Goal: Transaction & Acquisition: Purchase product/service

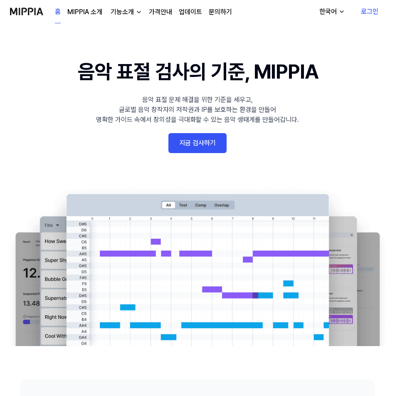
click at [204, 143] on link "지금 검사하기" at bounding box center [198, 143] width 58 height 20
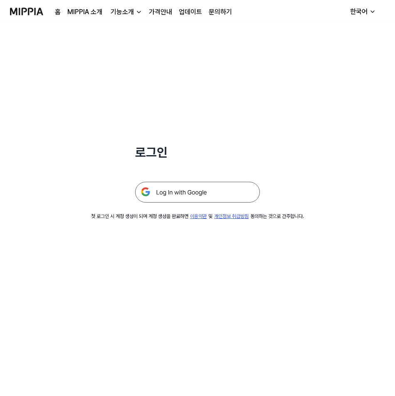
click at [97, 18] on div "홈 MIPPIA 소개 기능소개 가격안내 업데이트 문의하기" at bounding box center [143, 11] width 177 height 23
click at [93, 13] on link "MIPPIA 소개" at bounding box center [84, 12] width 35 height 10
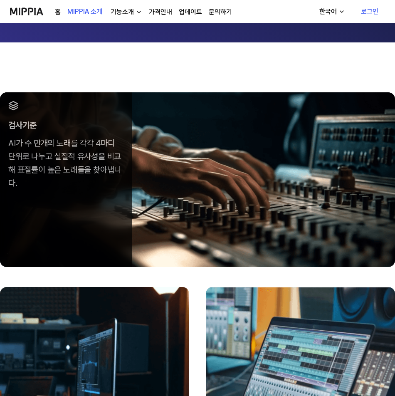
scroll to position [166, 0]
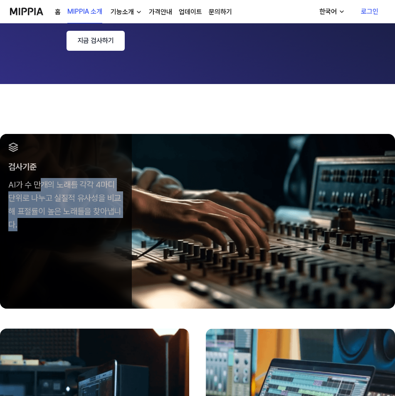
drag, startPoint x: 42, startPoint y: 188, endPoint x: 202, endPoint y: 274, distance: 181.4
click at [73, 236] on div "검사기준 AI가 수 만개의 노래를 각각 4마디 단위로 나누고 실질적 유사성을 비교해 표절률이 높은 노래들을 찾아냅니다." at bounding box center [66, 187] width 132 height 106
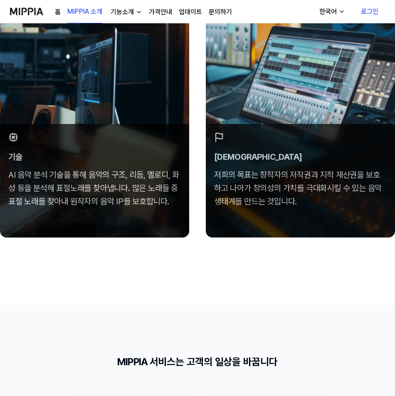
scroll to position [499, 0]
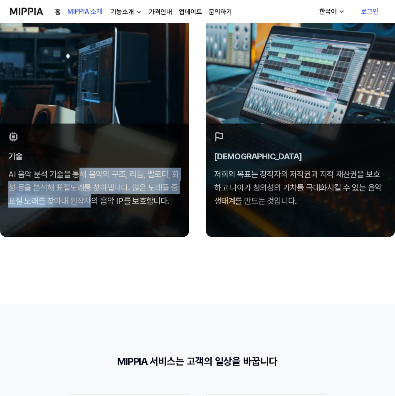
drag, startPoint x: 77, startPoint y: 167, endPoint x: 170, endPoint y: 214, distance: 104.1
click at [106, 226] on div "기술 AI 음악 분석 기술을 통해 음악의 구조, 리듬, 멜로디, 화성 등을 분석해 표절노래를 찾아냅니다. 많은 노래들 중 표절 노래를 찾아내 …" at bounding box center [94, 181] width 189 height 114
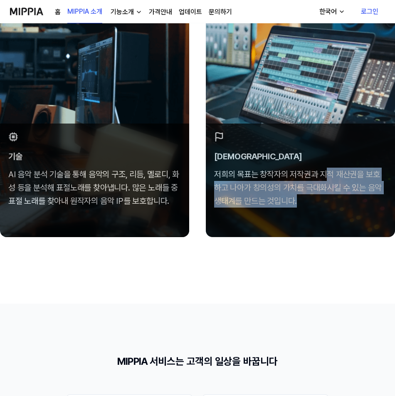
drag, startPoint x: 329, startPoint y: 164, endPoint x: 320, endPoint y: 228, distance: 64.7
click at [320, 228] on div "비전 저희의 목표는 창작자의 저작권과 지적 재산권을 보호하고 나아가 창의성의 가치를 극대화시킬 수 있는 음악 생태계를 만드는 것입니다." at bounding box center [300, 181] width 189 height 114
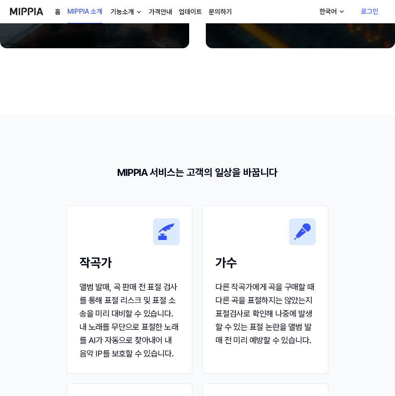
scroll to position [749, 0]
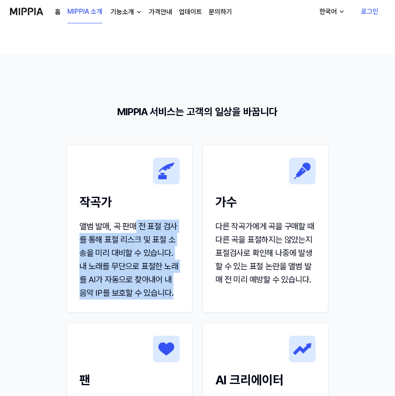
drag, startPoint x: 138, startPoint y: 228, endPoint x: 177, endPoint y: 305, distance: 85.6
click at [177, 300] on div "앨범 발매, 곡 판매 전 표절 검사를 통해 표절 리스크 및 표절 소송을 미리 대비할 수 있습니다. 내 노래를 무단으로 표절한 노래를 AI가 자…" at bounding box center [129, 260] width 100 height 80
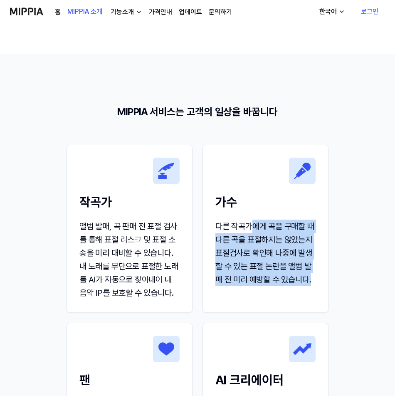
drag, startPoint x: 256, startPoint y: 222, endPoint x: 262, endPoint y: 295, distance: 72.7
click at [262, 286] on div "다른 작곡가에게 곡을 구매할 때 다른 곡을 표절하지는 않았는지 표절검사로 확인해 나중에 발생할 수 있는 표절 논란을 앨범 발매 전 미리 예방할…" at bounding box center [266, 253] width 100 height 67
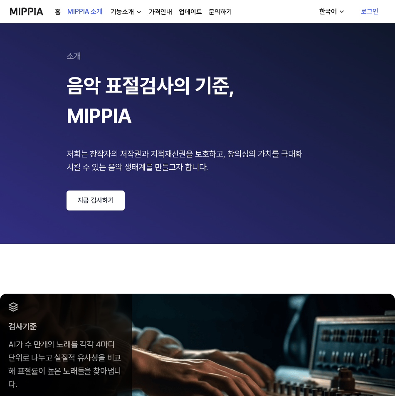
scroll to position [0, 0]
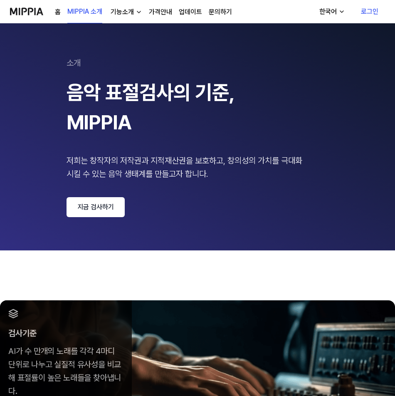
click at [166, 11] on link "가격안내" at bounding box center [160, 12] width 23 height 10
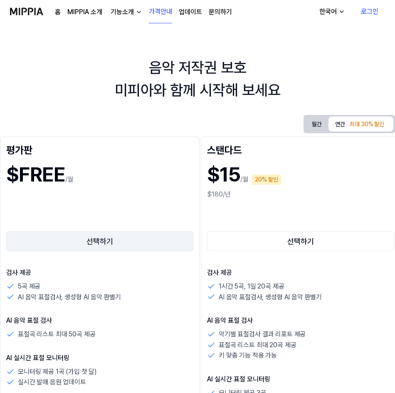
click at [131, 248] on button "선택하기" at bounding box center [99, 241] width 187 height 20
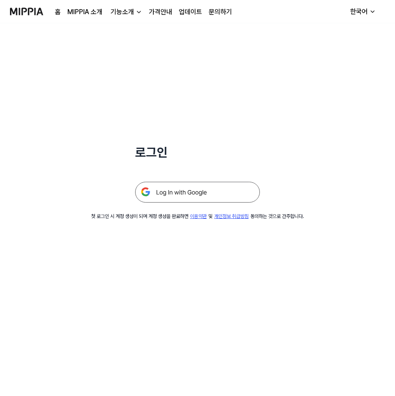
click at [180, 195] on img at bounding box center [197, 192] width 125 height 21
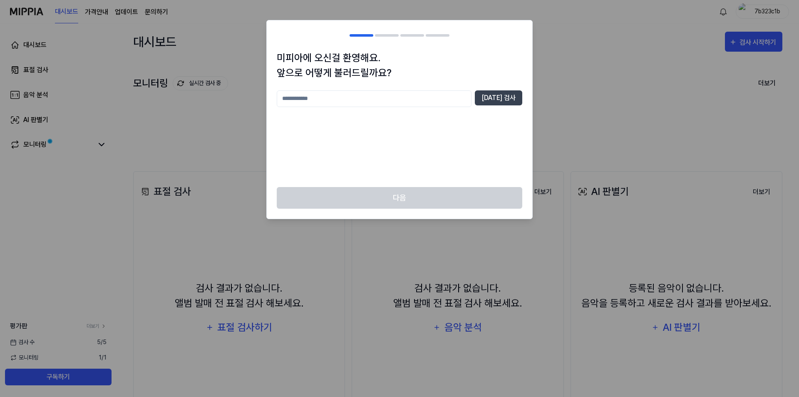
click at [427, 101] on input "text" at bounding box center [374, 98] width 195 height 17
type input "*"
type input "****"
click at [523, 99] on div "미피아에 오신걸 환영해요. 앞으로 어떻게 불러드릴까요? **** [DATE] 검사" at bounding box center [400, 118] width 266 height 137
click at [512, 98] on button "[DATE] 검사" at bounding box center [498, 97] width 47 height 15
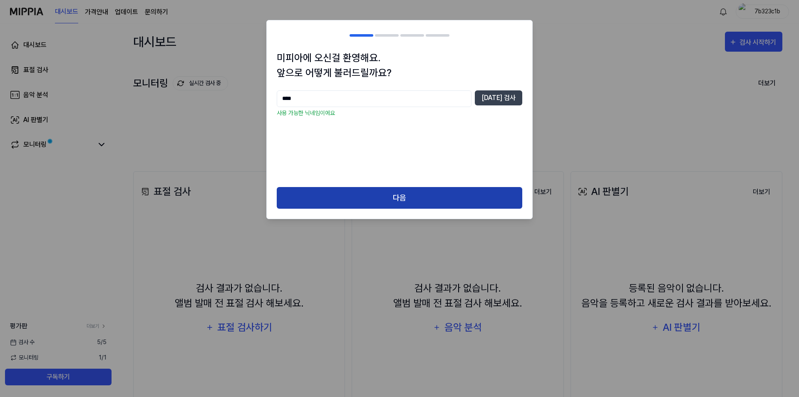
click at [407, 198] on button "다음" at bounding box center [400, 198] width 246 height 22
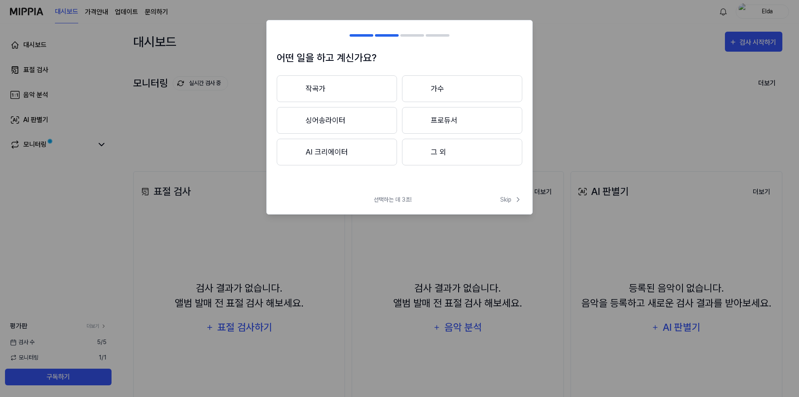
click at [449, 149] on button "그 외" at bounding box center [462, 152] width 120 height 27
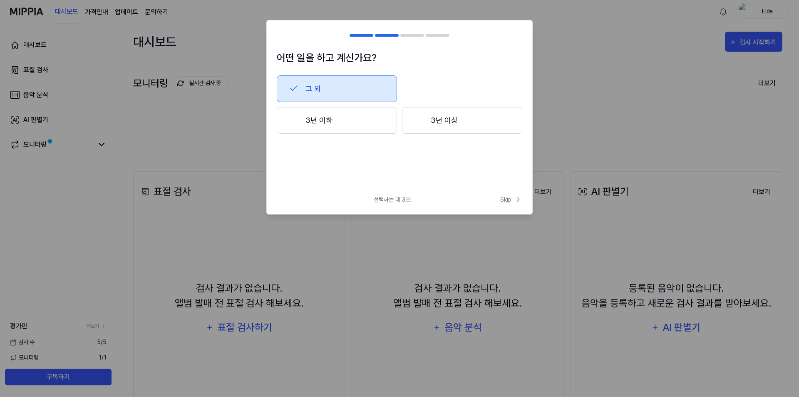
click at [416, 169] on div "어떤 일을 하고 계신가요? 그 외 3년 이하 3년 이상" at bounding box center [400, 119] width 266 height 138
click at [325, 84] on button "그 외" at bounding box center [337, 88] width 120 height 27
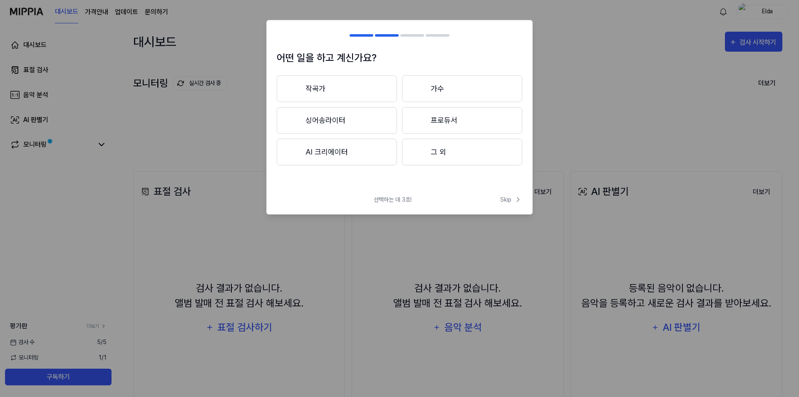
click at [459, 156] on button "그 외" at bounding box center [462, 152] width 120 height 27
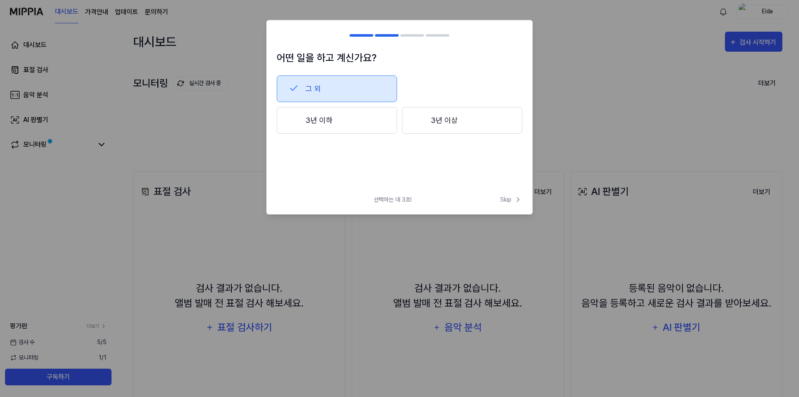
click at [360, 92] on button "그 외" at bounding box center [337, 88] width 120 height 27
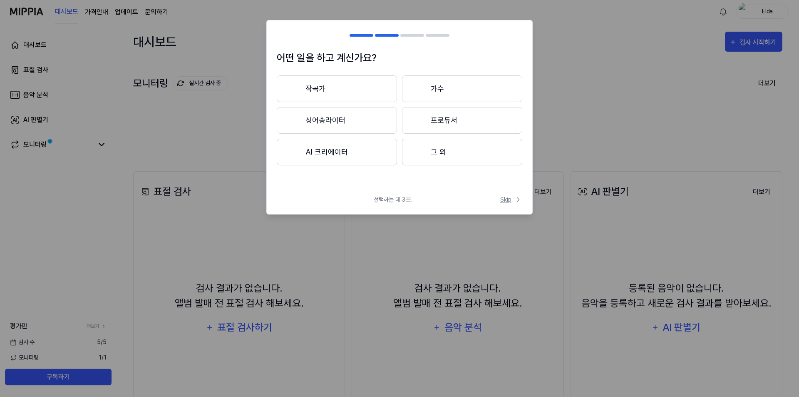
click at [504, 200] on span "Skip" at bounding box center [511, 199] width 22 height 9
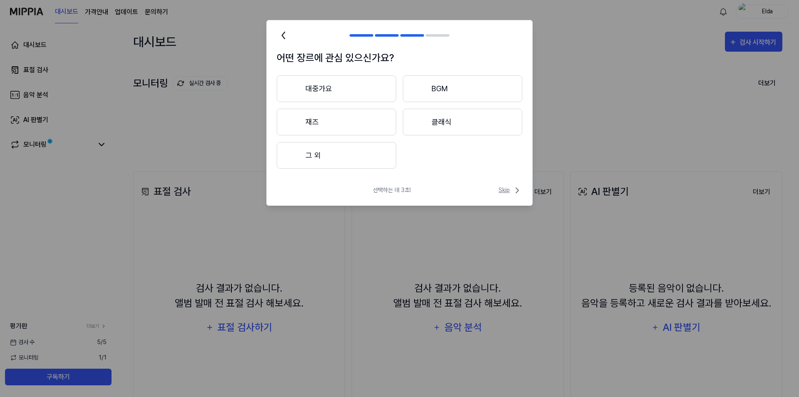
click at [510, 193] on span "Skip" at bounding box center [511, 190] width 24 height 10
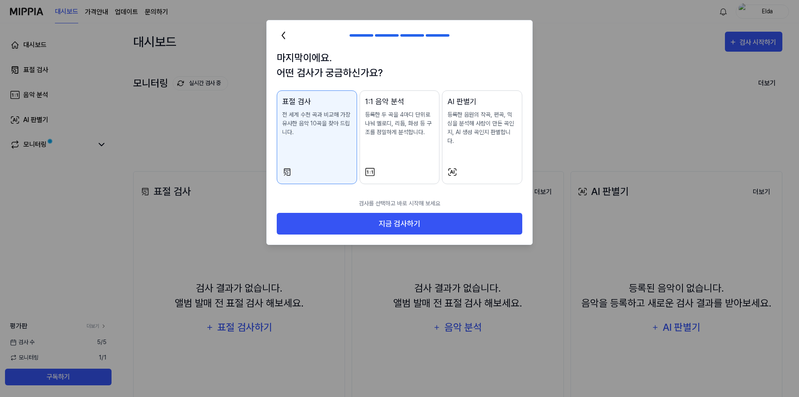
click at [397, 147] on div "1:1 음악 분석 등록한 두 곡을 4마디 단위로 나눠 멜로디, 리듬, 화성 등 구조를 정밀하게 분석합니다." at bounding box center [400, 124] width 70 height 57
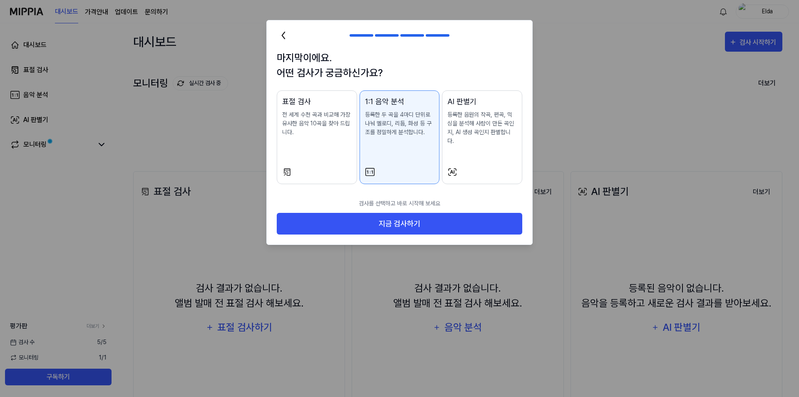
click at [324, 140] on div "표절 검사 전 세계 수천 곡과 비교해 가장 유사한 음악 10곡을 찾아 드립니다." at bounding box center [317, 124] width 70 height 57
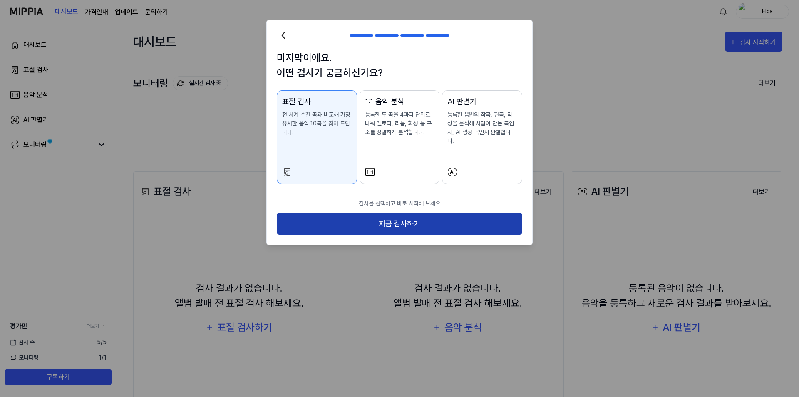
click at [427, 221] on button "지금 검사하기" at bounding box center [400, 224] width 246 height 22
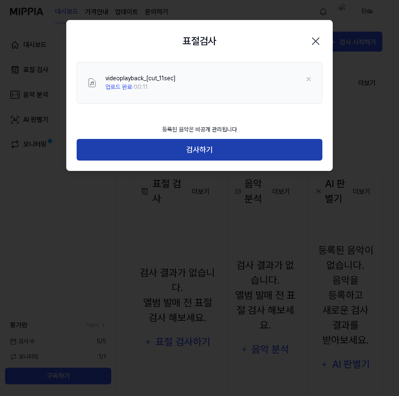
click at [212, 154] on button "검사하기" at bounding box center [200, 150] width 246 height 22
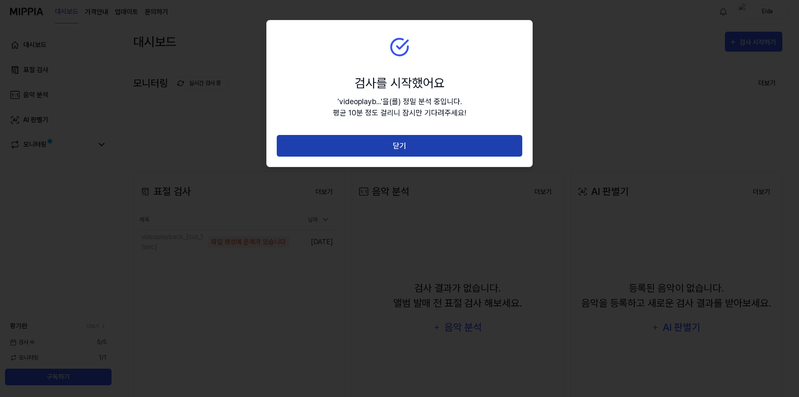
click at [380, 156] on button "닫기" at bounding box center [400, 146] width 246 height 22
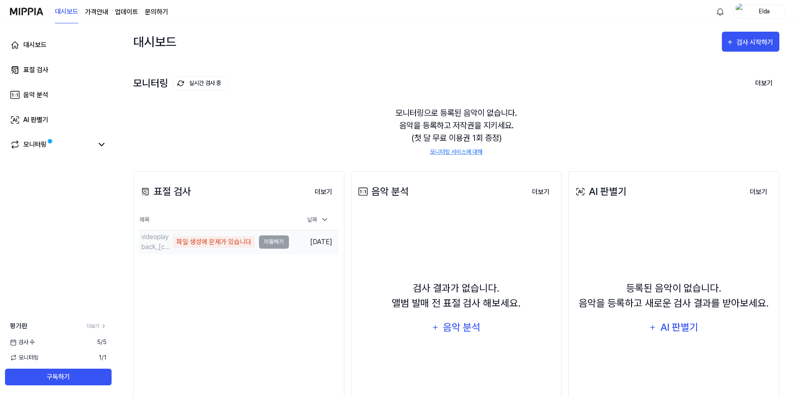
click at [282, 242] on td "videoplayback_[cut_11sec] 파일 생성에 문제가 있습니다 이동하기" at bounding box center [214, 241] width 150 height 23
click at [164, 239] on div "videoplayback_[cut_11sec]" at bounding box center [156, 242] width 30 height 20
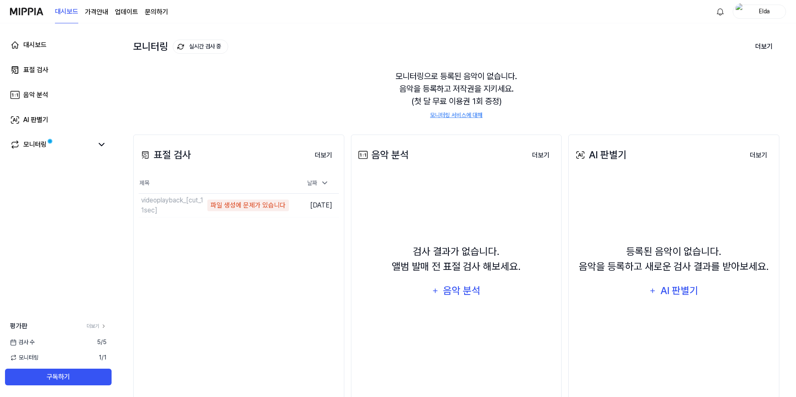
scroll to position [55, 0]
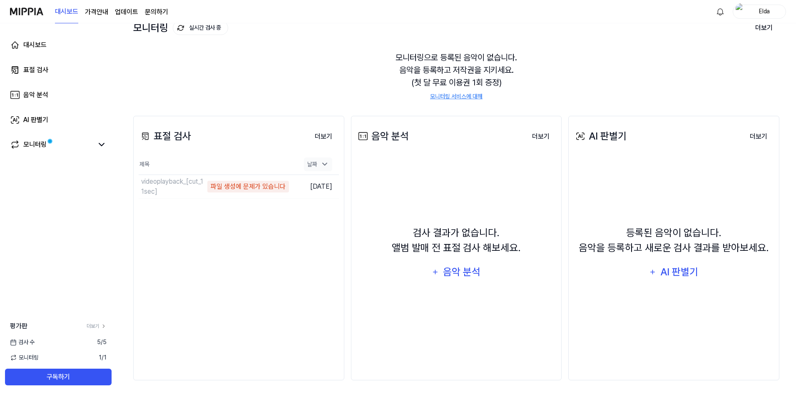
click at [320, 164] on div "날짜" at bounding box center [318, 164] width 28 height 14
click at [325, 163] on icon at bounding box center [324, 164] width 8 height 8
click at [324, 134] on button "더보기" at bounding box center [323, 136] width 31 height 17
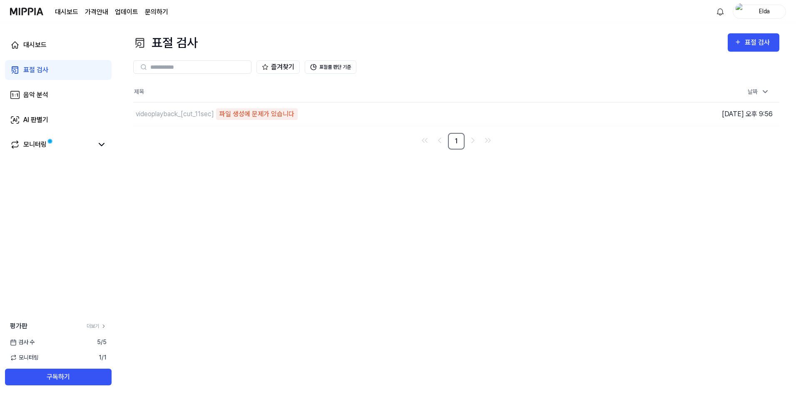
scroll to position [0, 0]
click at [615, 116] on img "button" at bounding box center [613, 114] width 8 height 8
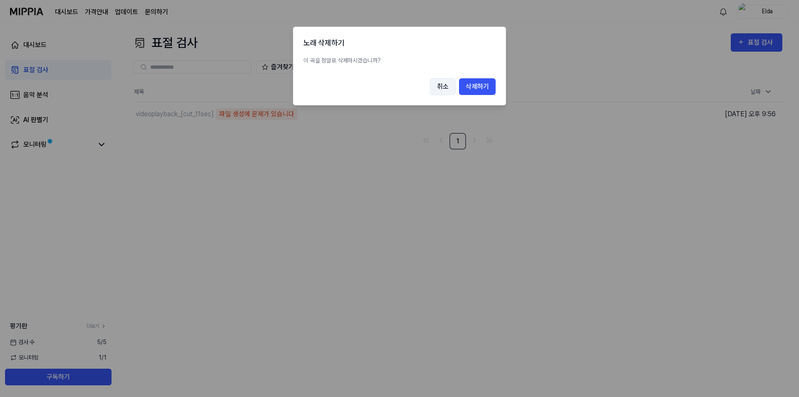
click at [430, 87] on button "취소" at bounding box center [443, 86] width 26 height 17
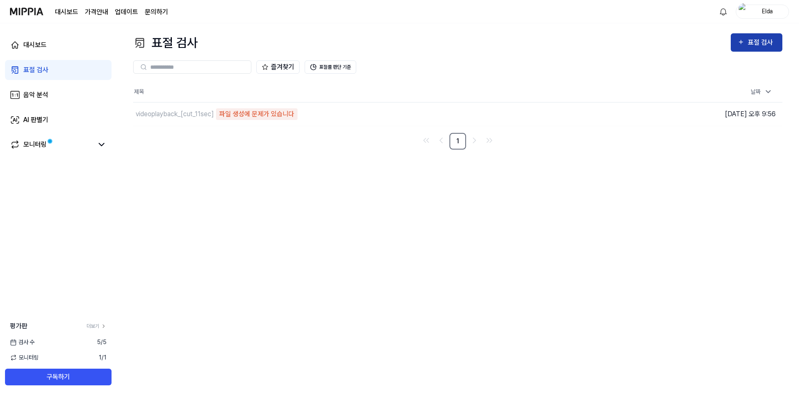
click at [760, 47] on div "표절 검사" at bounding box center [762, 42] width 28 height 11
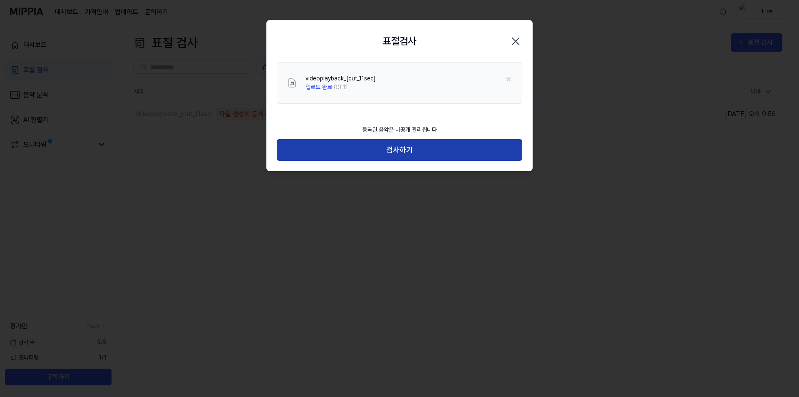
click at [435, 148] on button "검사하기" at bounding box center [400, 150] width 246 height 22
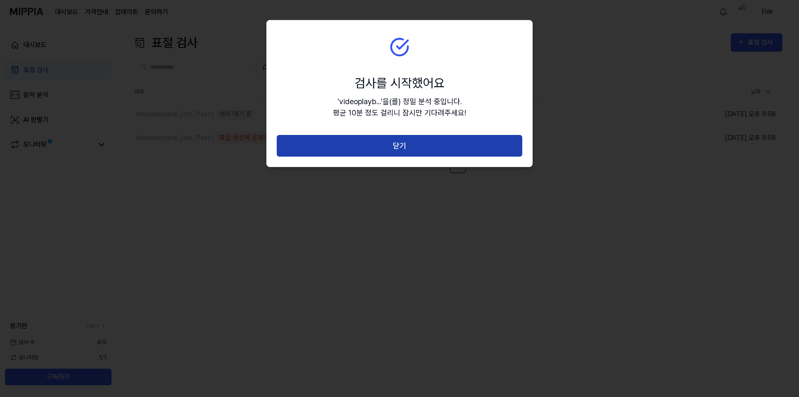
click at [407, 154] on button "닫기" at bounding box center [400, 146] width 246 height 22
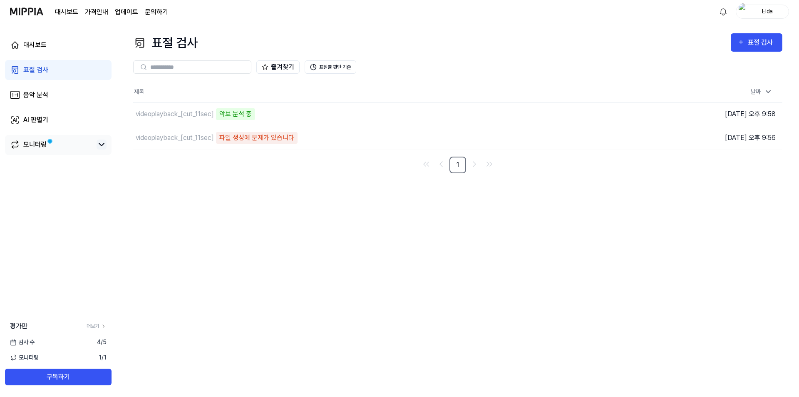
click at [102, 145] on icon at bounding box center [101, 144] width 5 height 2
click at [102, 145] on icon at bounding box center [102, 144] width 10 height 10
click at [564, 139] on td "videoplayback_[cut_11sec] 파일 생성에 문제가 있습니다 이동하기" at bounding box center [376, 137] width 487 height 23
click at [45, 94] on div "음악 분석" at bounding box center [35, 95] width 25 height 10
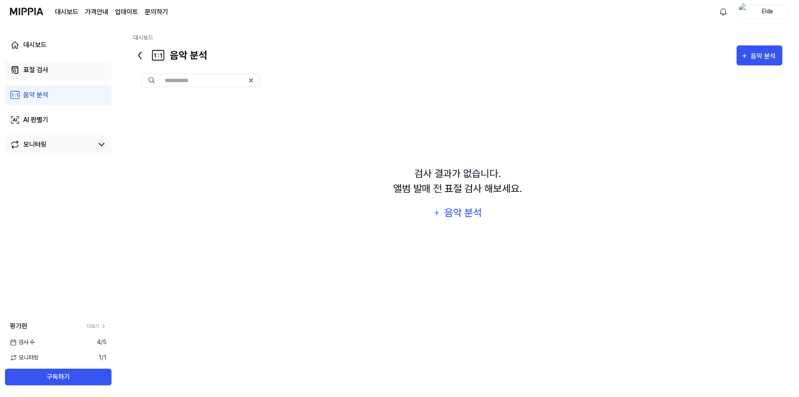
click at [50, 70] on link "표절 검사" at bounding box center [58, 70] width 107 height 20
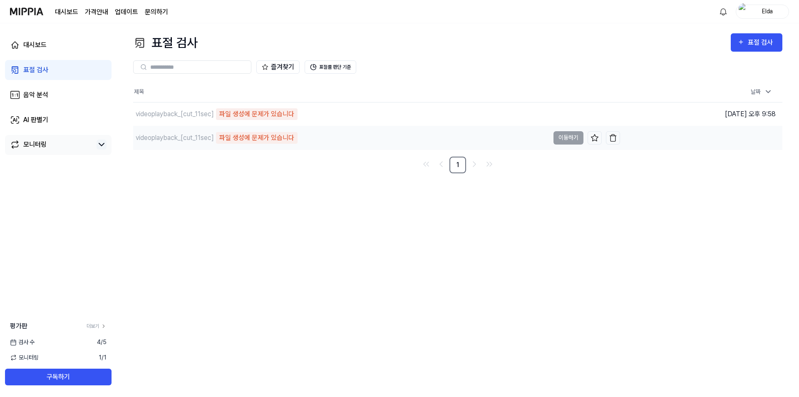
click at [566, 142] on td "videoplayback_[cut_11sec] 파일 생성에 문제가 있습니다 이동하기" at bounding box center [376, 137] width 487 height 23
click at [612, 116] on img "button" at bounding box center [613, 114] width 8 height 8
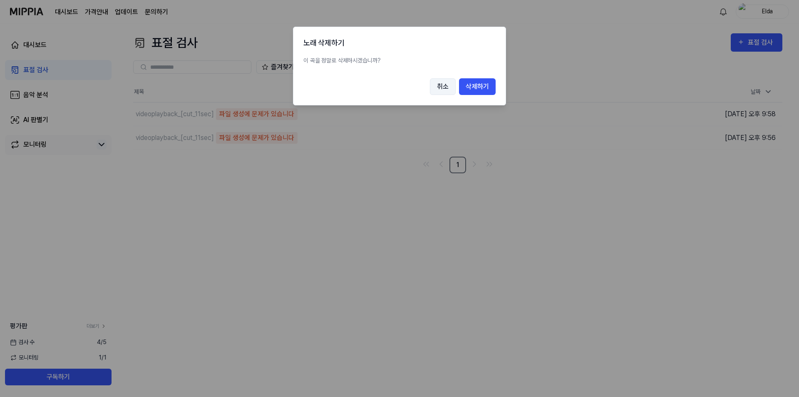
drag, startPoint x: 612, startPoint y: 116, endPoint x: 451, endPoint y: 88, distance: 163.9
click at [451, 88] on button "취소" at bounding box center [443, 86] width 26 height 17
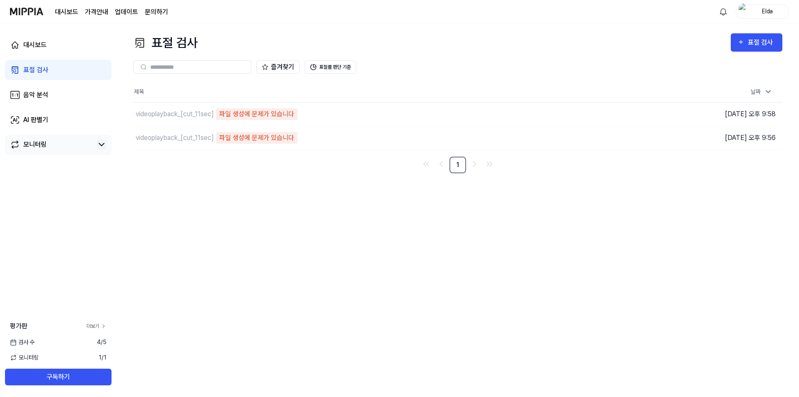
click at [99, 325] on link "더보기" at bounding box center [97, 325] width 20 height 7
click at [38, 74] on div "표절 검사" at bounding box center [35, 70] width 25 height 10
click at [36, 42] on div "대시보드" at bounding box center [34, 45] width 23 height 10
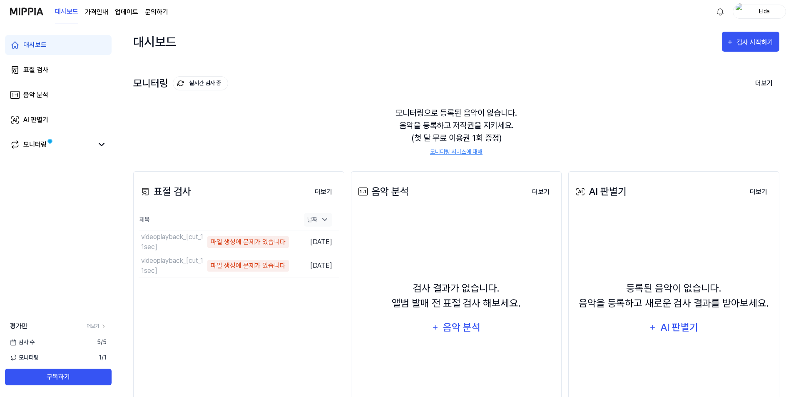
click at [321, 219] on icon at bounding box center [324, 219] width 8 height 8
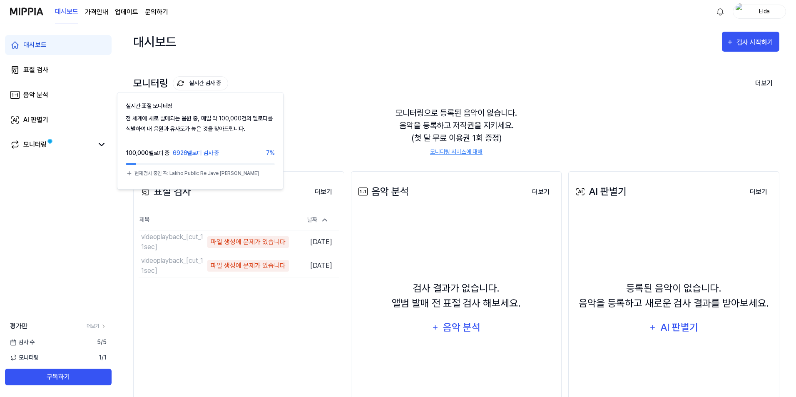
click at [200, 81] on button "실시간 검사 중" at bounding box center [200, 83] width 55 height 14
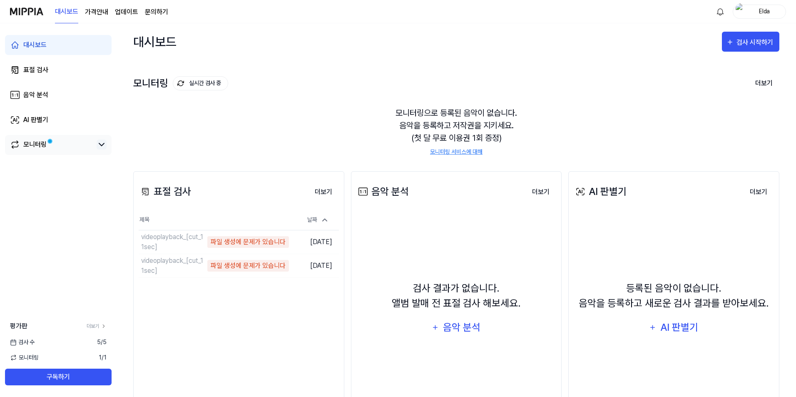
click at [102, 144] on icon at bounding box center [102, 144] width 10 height 10
click at [102, 141] on icon at bounding box center [102, 144] width 10 height 10
click at [322, 223] on icon at bounding box center [324, 220] width 8 height 8
click at [328, 188] on button "더보기" at bounding box center [323, 192] width 31 height 17
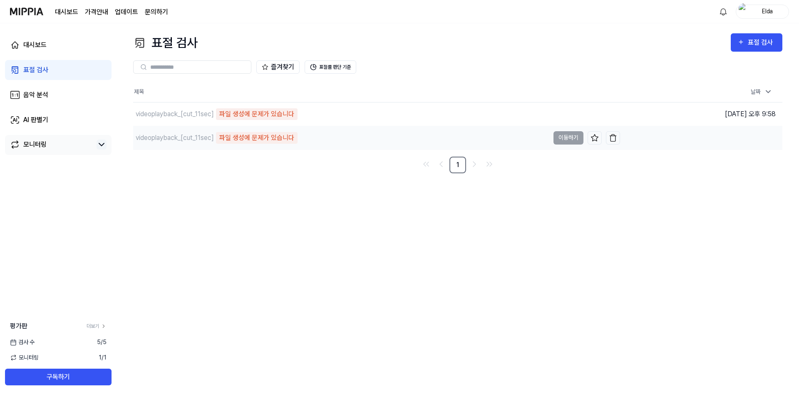
click at [564, 141] on td "videoplayback_[cut_11sec] 파일 생성에 문제가 있습니다 이동하기" at bounding box center [376, 137] width 487 height 23
click at [616, 139] on img "button" at bounding box center [613, 138] width 8 height 8
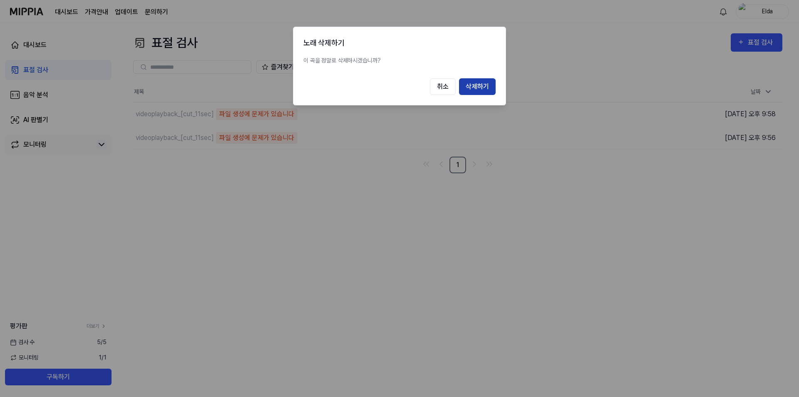
click at [476, 88] on button "삭제하기" at bounding box center [477, 86] width 37 height 17
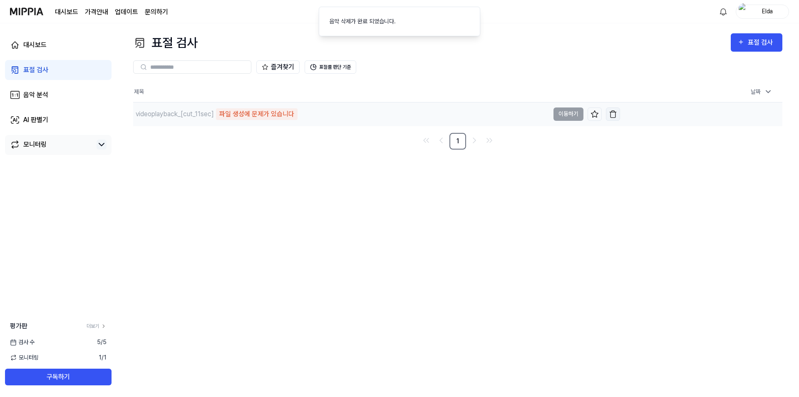
click at [611, 117] on img "button" at bounding box center [613, 114] width 8 height 8
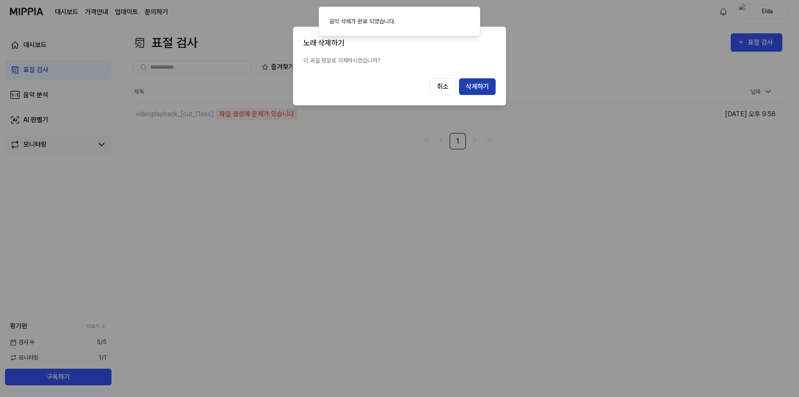
click at [489, 90] on button "삭제하기" at bounding box center [477, 86] width 37 height 17
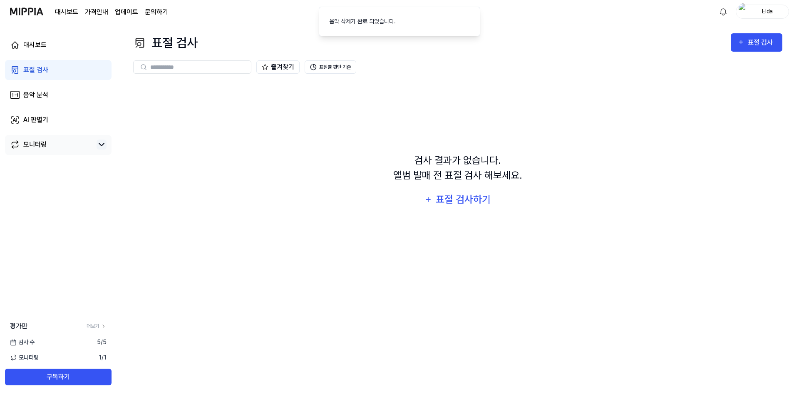
click at [676, 183] on div "검사 결과가 없습니다. 앨범 발매 전 표절 검사 해보세요. 표절 검사하기" at bounding box center [457, 181] width 649 height 199
click at [42, 40] on div "대시보드" at bounding box center [34, 45] width 23 height 10
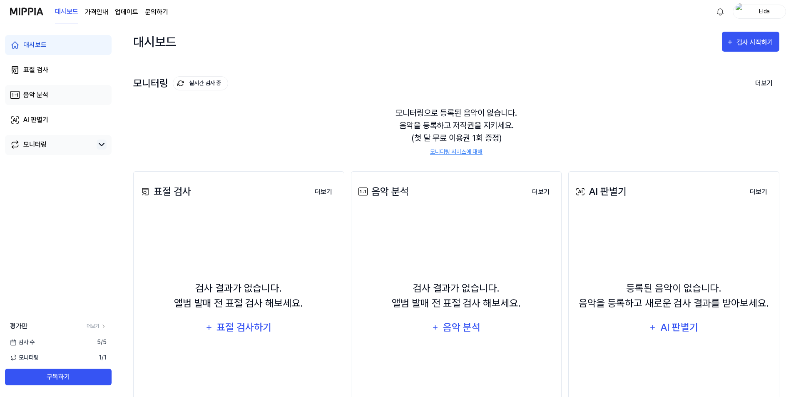
click at [36, 95] on div "음악 분석" at bounding box center [35, 95] width 25 height 10
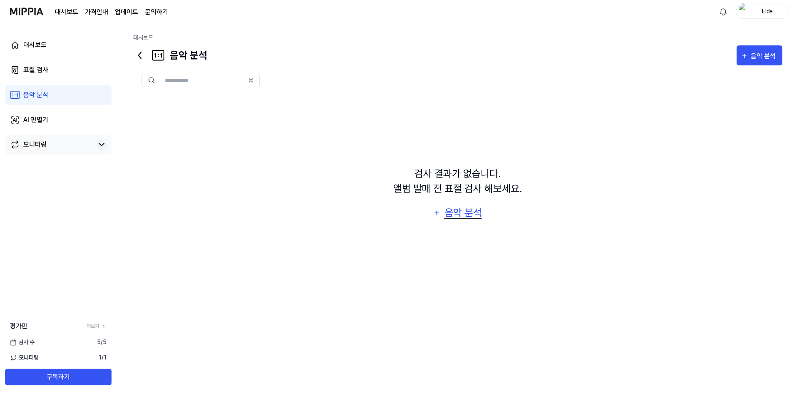
click at [466, 216] on div "음악 분석" at bounding box center [463, 213] width 40 height 16
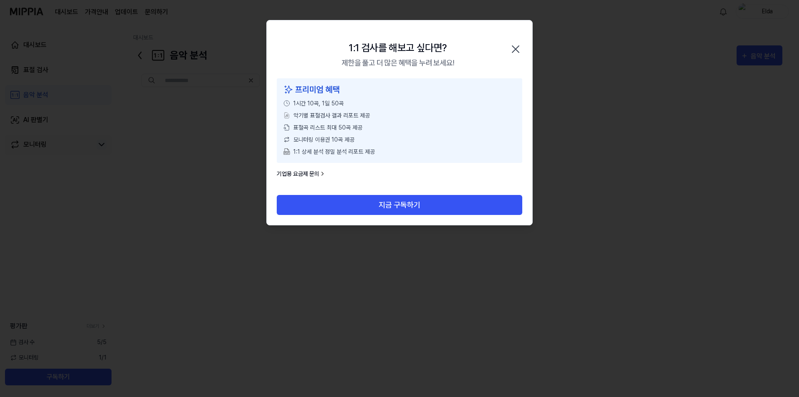
drag, startPoint x: 303, startPoint y: 102, endPoint x: 367, endPoint y: 147, distance: 78.4
click at [367, 147] on div "프리미엄 혜택 1시간 10곡, 1일 50곡 악기별 표절검사 결과 리포트 제공 표절곡 리스트 최대 50곡 제공 모니터링 이용권 10곡 제공 1:…" at bounding box center [400, 120] width 246 height 84
click at [516, 48] on icon "button" at bounding box center [515, 48] width 13 height 13
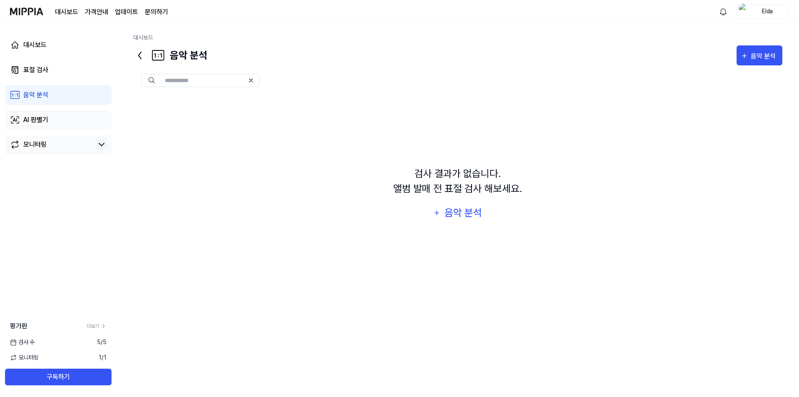
click at [40, 119] on div "AI 판별기" at bounding box center [35, 120] width 25 height 10
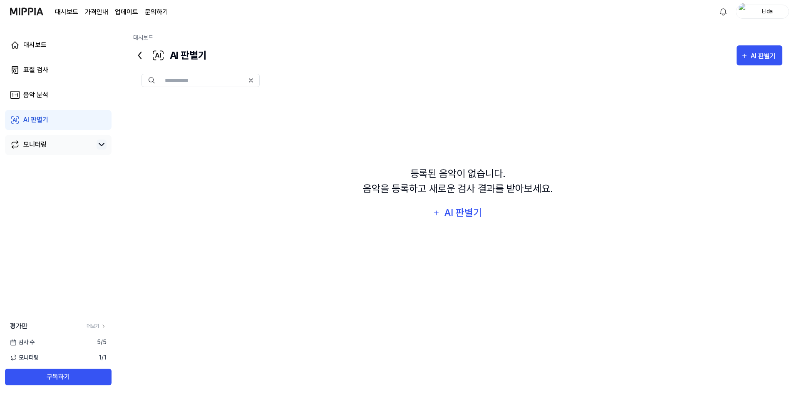
click at [55, 145] on link "모니터링" at bounding box center [51, 144] width 83 height 10
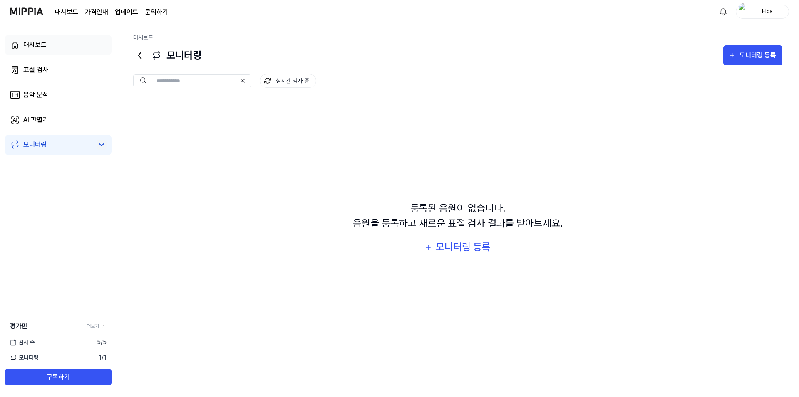
click at [43, 50] on div "대시보드" at bounding box center [34, 45] width 23 height 10
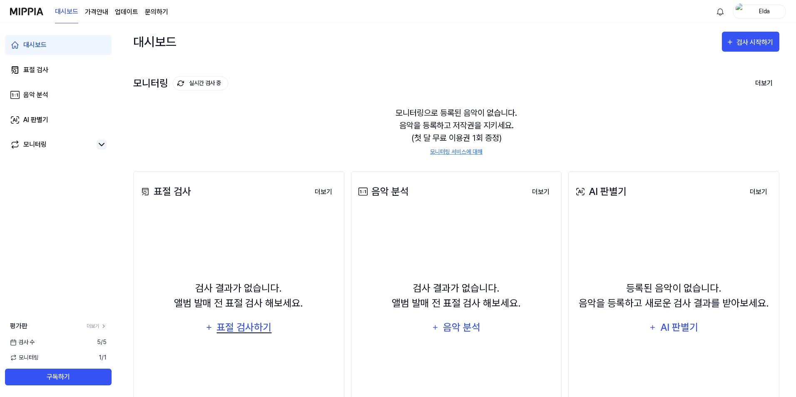
click at [241, 328] on div "표절 검사하기" at bounding box center [244, 327] width 57 height 16
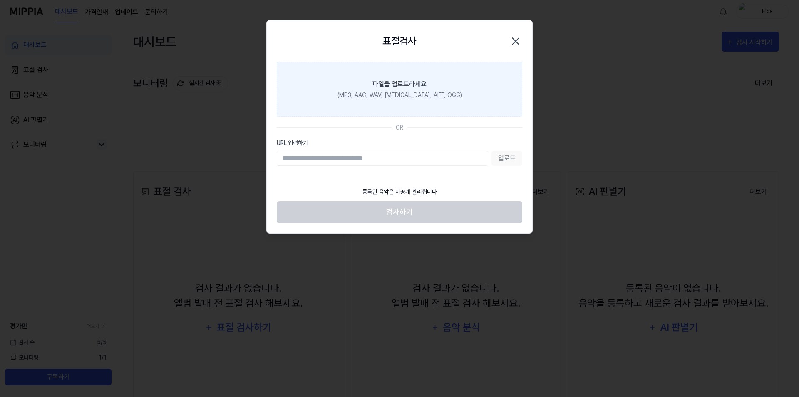
click at [411, 86] on div "파일을 업로드하세요" at bounding box center [400, 84] width 54 height 10
click at [0, 0] on input "파일을 업로드하세요 (MP3, AAC, WAV, [MEDICAL_DATA], AIFF, OGG)" at bounding box center [0, 0] width 0 height 0
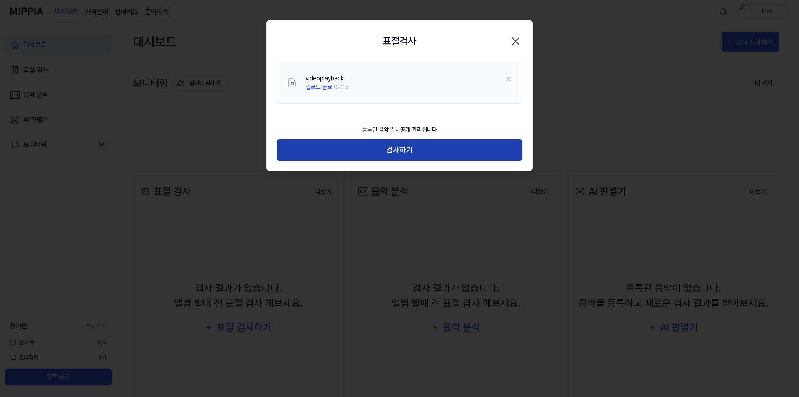
click at [412, 154] on button "검사하기" at bounding box center [400, 150] width 246 height 22
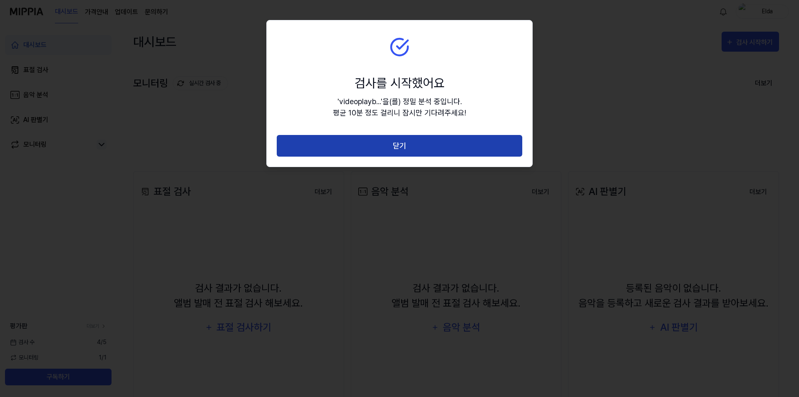
click at [399, 149] on button "닫기" at bounding box center [400, 146] width 246 height 22
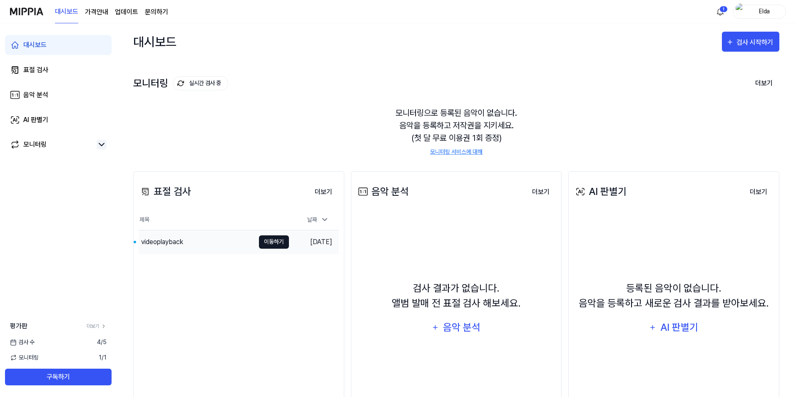
click at [273, 243] on button "이동하기" at bounding box center [274, 241] width 30 height 13
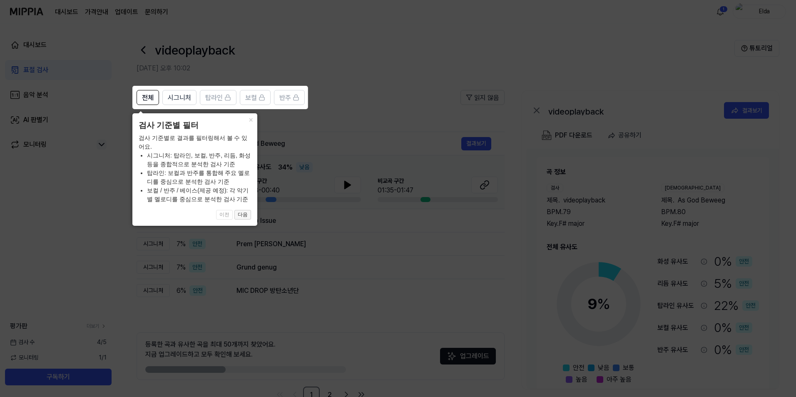
click at [247, 211] on button "다음" at bounding box center [242, 215] width 17 height 10
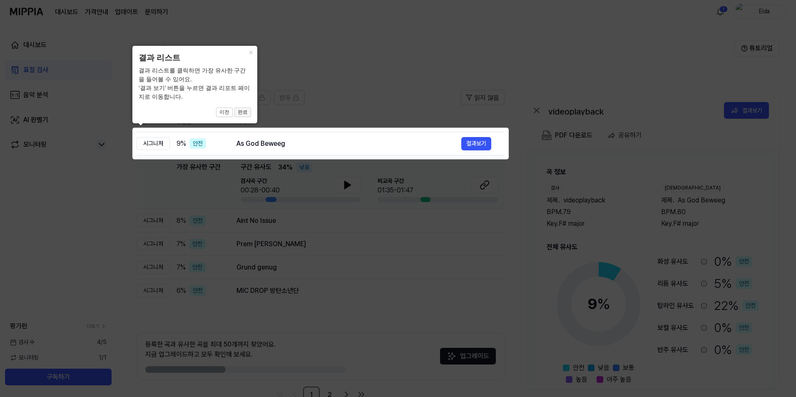
click at [245, 114] on button "완료" at bounding box center [242, 112] width 17 height 10
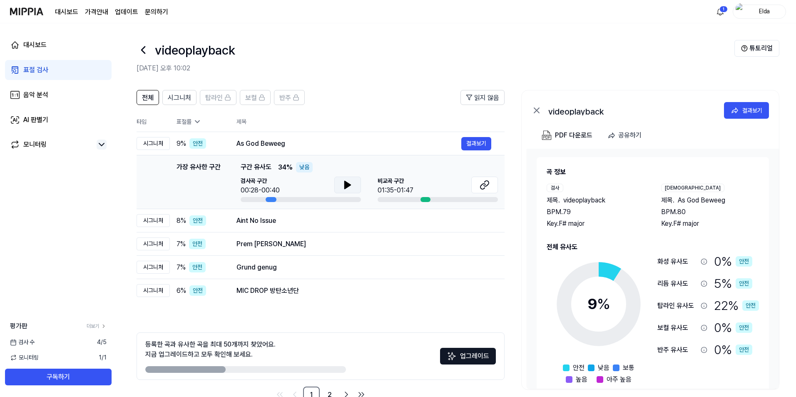
click at [348, 186] on icon at bounding box center [348, 184] width 6 height 7
drag, startPoint x: 233, startPoint y: 144, endPoint x: 319, endPoint y: 144, distance: 85.7
click at [322, 146] on td "As God Beweeg 결과보기" at bounding box center [363, 143] width 281 height 23
drag, startPoint x: 291, startPoint y: 144, endPoint x: 248, endPoint y: 146, distance: 43.3
click at [251, 148] on div "As God Beweeg" at bounding box center [348, 144] width 225 height 10
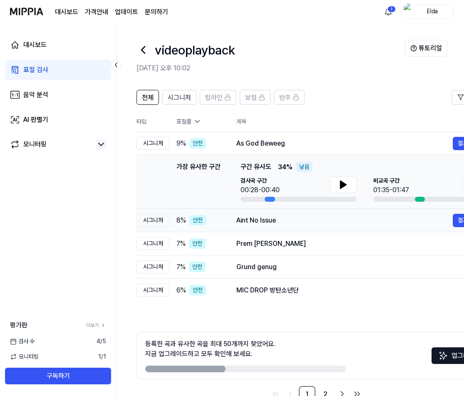
click at [293, 224] on div "Aint No Issue" at bounding box center [344, 221] width 216 height 10
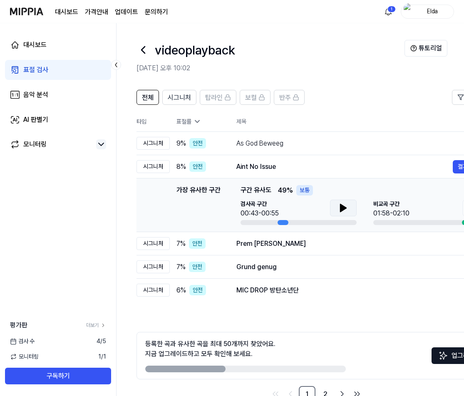
click at [340, 211] on icon at bounding box center [343, 207] width 6 height 7
click at [282, 222] on div at bounding box center [283, 222] width 10 height 5
drag, startPoint x: 202, startPoint y: 368, endPoint x: 275, endPoint y: 367, distance: 72.4
click at [274, 367] on div at bounding box center [245, 369] width 201 height 7
click at [321, 232] on td "Prem Koriya Morchi 결과보기" at bounding box center [359, 243] width 273 height 23
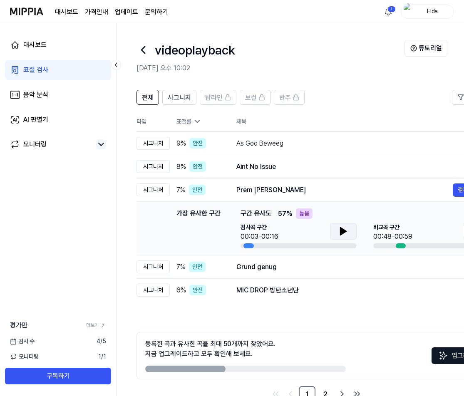
click at [342, 232] on icon at bounding box center [343, 231] width 6 height 7
click at [333, 259] on td "Grund genug 결과보기" at bounding box center [359, 267] width 273 height 23
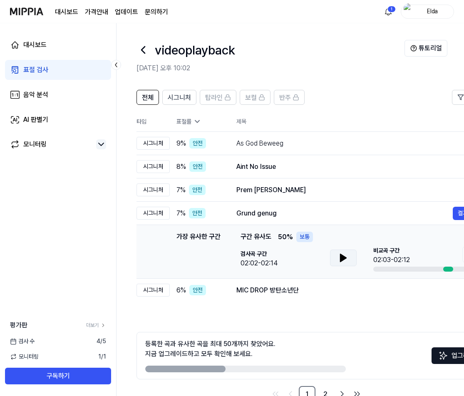
click at [343, 259] on icon at bounding box center [343, 257] width 6 height 7
click at [328, 291] on div "MIC DROP 방탄소년단" at bounding box center [344, 291] width 216 height 10
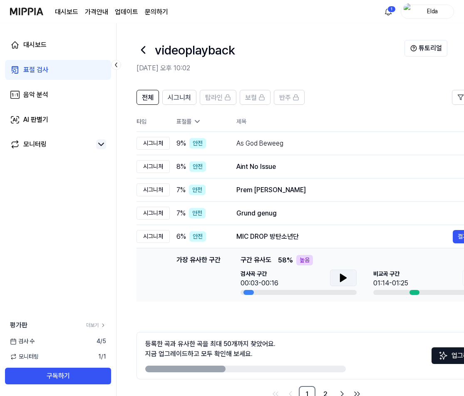
click at [343, 277] on icon at bounding box center [343, 277] width 6 height 7
click at [343, 277] on icon at bounding box center [342, 278] width 2 height 7
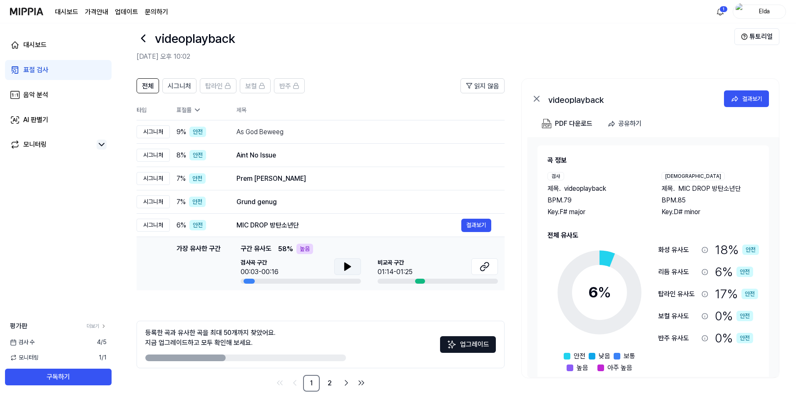
scroll to position [23, 0]
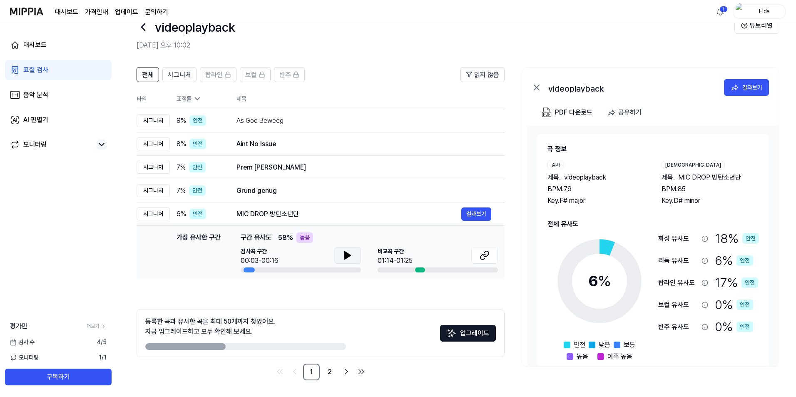
drag, startPoint x: 219, startPoint y: 345, endPoint x: 300, endPoint y: 346, distance: 80.3
click at [299, 346] on div at bounding box center [245, 346] width 201 height 7
click at [328, 381] on div "전체 시그니처 탑라인 보컬 반주 읽지 않음 전체 시그니처 탑라인 보컬 반주 타입 표절률 제목 표절률 읽지 않음 시그니처 9 % 안전 As Go…" at bounding box center [456, 228] width 679 height 338
click at [328, 374] on link "2" at bounding box center [329, 371] width 17 height 17
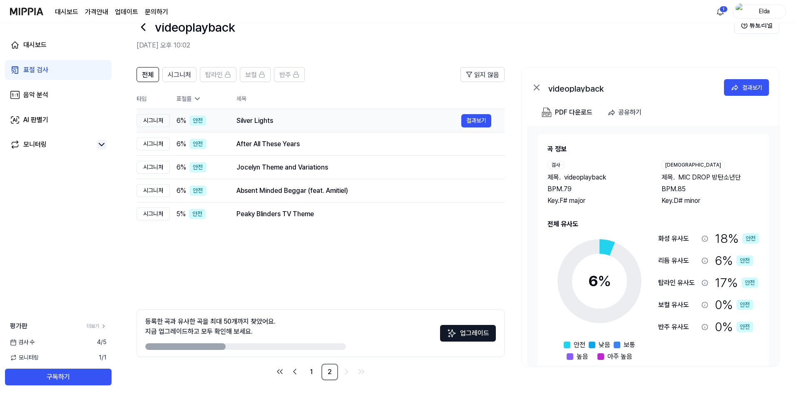
click at [259, 123] on div "Silver Lights" at bounding box center [348, 121] width 225 height 10
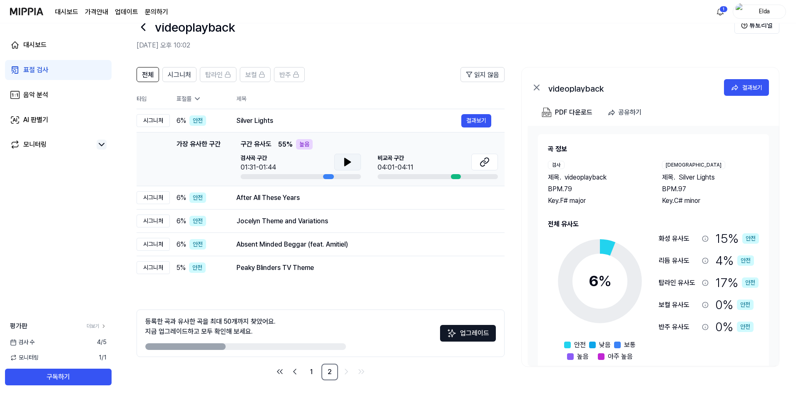
click at [345, 160] on icon at bounding box center [348, 161] width 6 height 7
click at [313, 201] on div "After All These Years" at bounding box center [348, 198] width 225 height 10
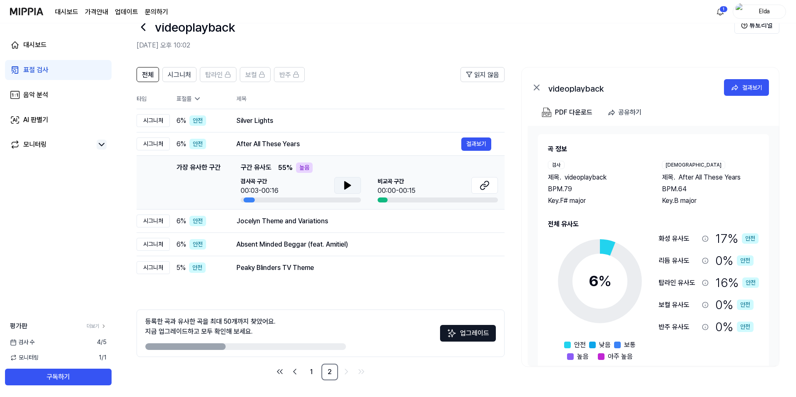
click at [345, 183] on icon at bounding box center [348, 184] width 6 height 7
click at [340, 219] on div "Jocelyn Theme and Variations" at bounding box center [348, 221] width 225 height 10
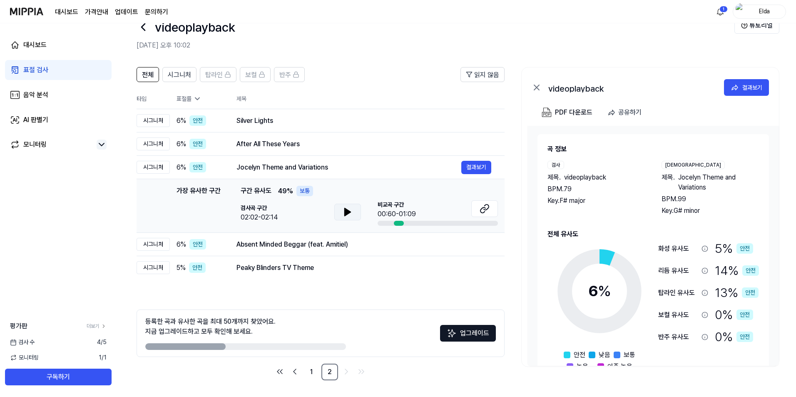
click at [348, 208] on icon at bounding box center [348, 212] width 10 height 10
click at [345, 247] on div "Absent Minded Beggar (feat. Amitiel)" at bounding box center [348, 244] width 225 height 10
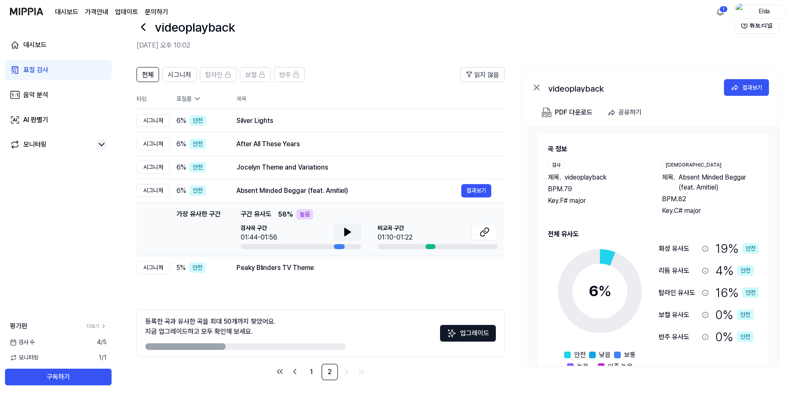
click at [350, 230] on icon at bounding box center [348, 232] width 10 height 10
click at [332, 267] on div "Peaky Blinders TV Theme" at bounding box center [348, 268] width 225 height 10
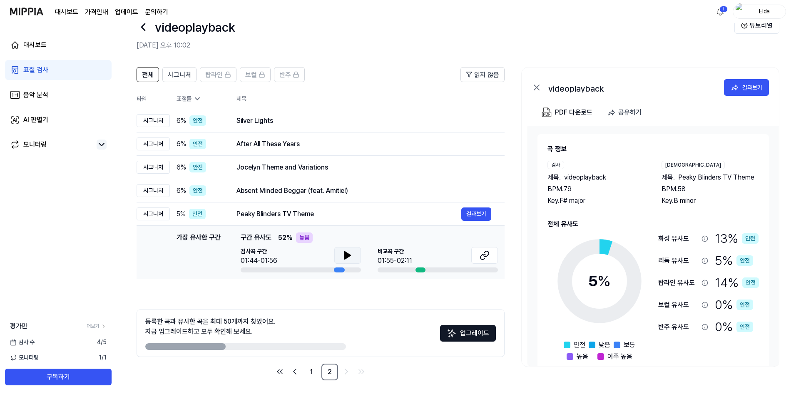
click at [350, 254] on icon at bounding box center [348, 255] width 10 height 10
click at [347, 255] on icon at bounding box center [348, 255] width 10 height 10
drag, startPoint x: 235, startPoint y: 214, endPoint x: 307, endPoint y: 217, distance: 72.1
click at [306, 217] on td "Peaky Blinders TV Theme 결과보기" at bounding box center [363, 213] width 281 height 23
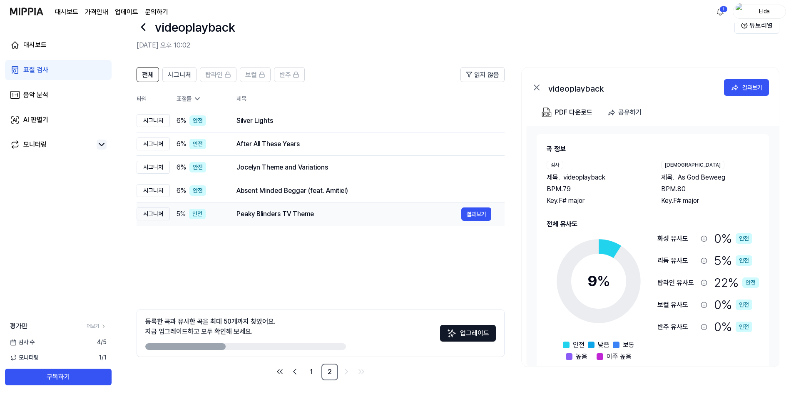
drag, startPoint x: 315, startPoint y: 212, endPoint x: 211, endPoint y: 214, distance: 104.1
click at [211, 214] on tr "시그니처 5 % 안전 Peaky Blinders TV Theme 결과보기" at bounding box center [321, 213] width 368 height 23
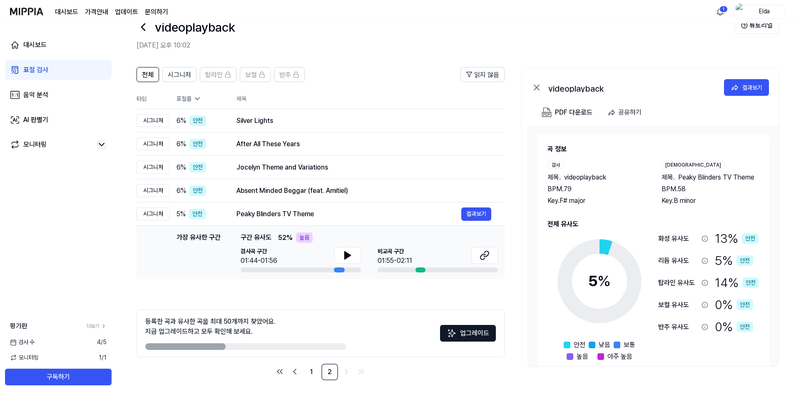
click at [352, 293] on div "전체 시그니처 탑라인 보컬 반주 읽지 않음 전체 시그니처 탑라인 보컬 반주 타입 표절률 제목 표절률 읽지 않음 시그니처 6 % 안전 Silve…" at bounding box center [321, 223] width 368 height 313
click at [298, 194] on div "Absent Minded Beggar (feat. Amitiel)" at bounding box center [348, 191] width 225 height 10
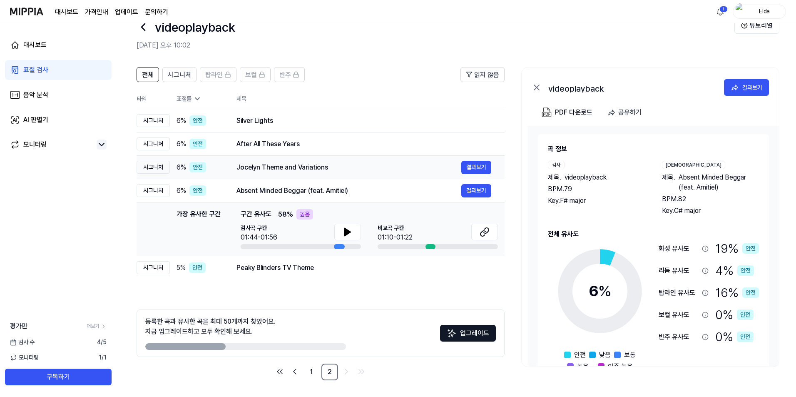
click at [258, 166] on div "Jocelyn Theme and Variations" at bounding box center [348, 167] width 225 height 10
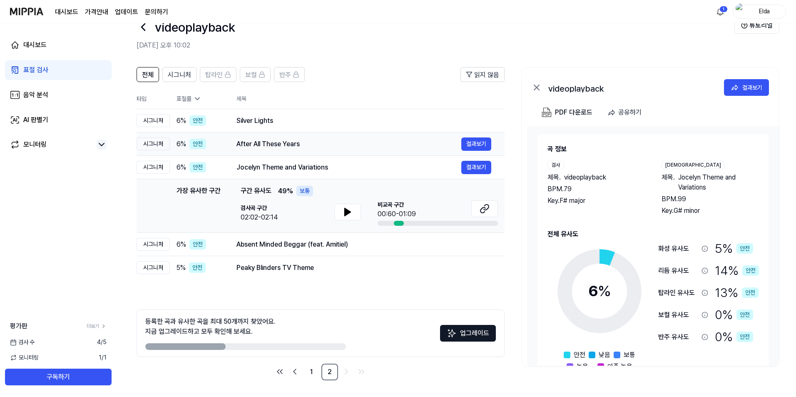
click at [276, 150] on div "After All These Years 결과보기" at bounding box center [363, 143] width 255 height 13
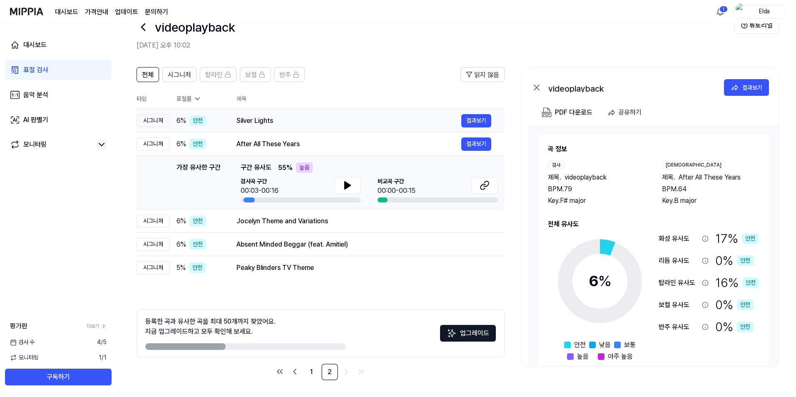
click at [284, 123] on div "Silver Lights" at bounding box center [348, 121] width 225 height 10
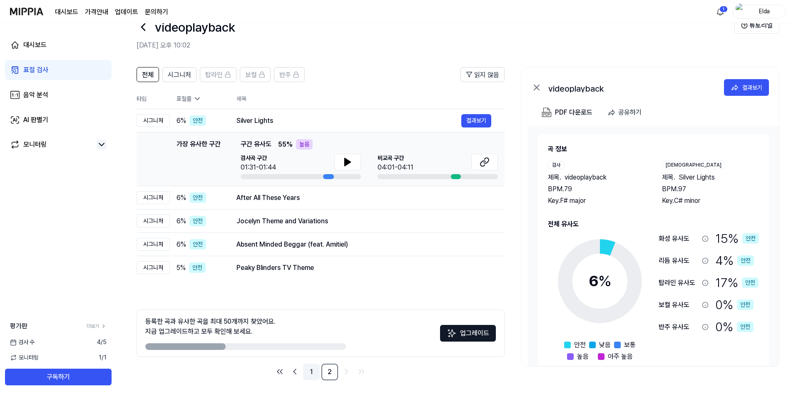
click at [312, 374] on link "1" at bounding box center [311, 371] width 17 height 17
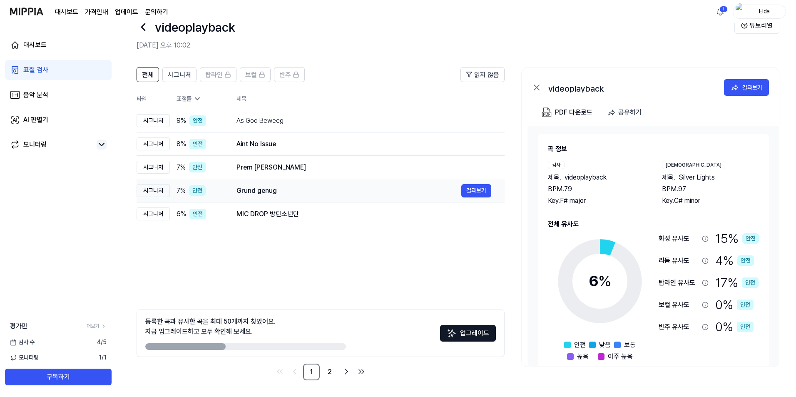
click at [290, 195] on div "Grund genug" at bounding box center [348, 191] width 225 height 10
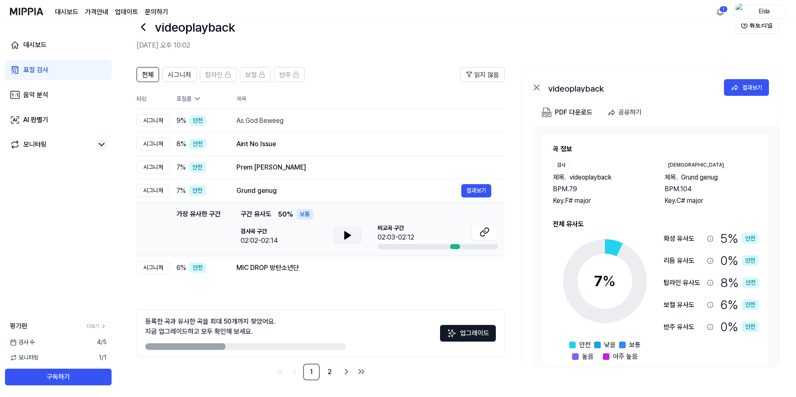
click at [346, 236] on icon at bounding box center [348, 234] width 6 height 7
click at [283, 169] on div "Prem [PERSON_NAME]" at bounding box center [348, 167] width 225 height 10
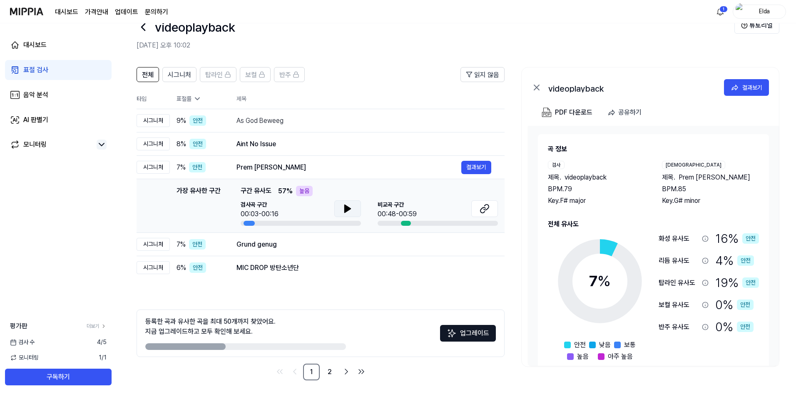
click at [345, 211] on icon at bounding box center [348, 208] width 6 height 7
click at [303, 142] on div "Aint No Issue" at bounding box center [348, 144] width 225 height 10
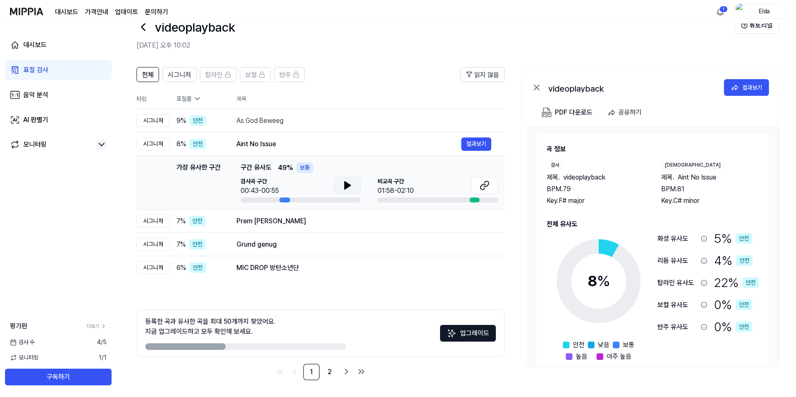
click at [349, 187] on icon at bounding box center [348, 185] width 10 height 10
click at [177, 76] on span "시그니처" at bounding box center [179, 75] width 23 height 10
click at [154, 71] on button "전체" at bounding box center [148, 74] width 22 height 15
click at [219, 72] on span "탑라인" at bounding box center [213, 75] width 17 height 10
click at [32, 93] on div "음악 분석" at bounding box center [35, 95] width 25 height 10
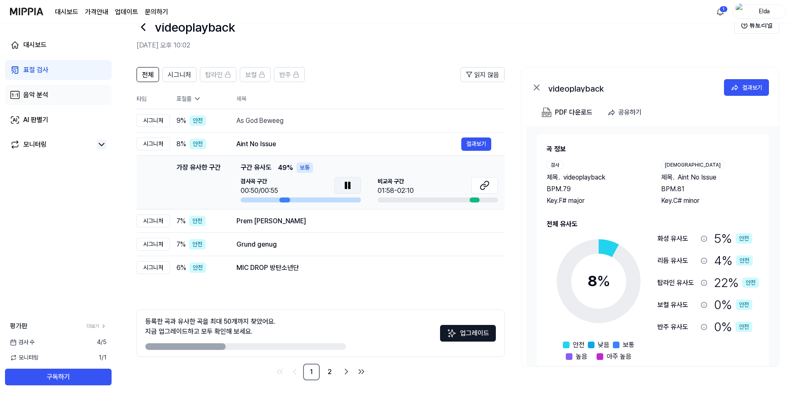
scroll to position [0, 0]
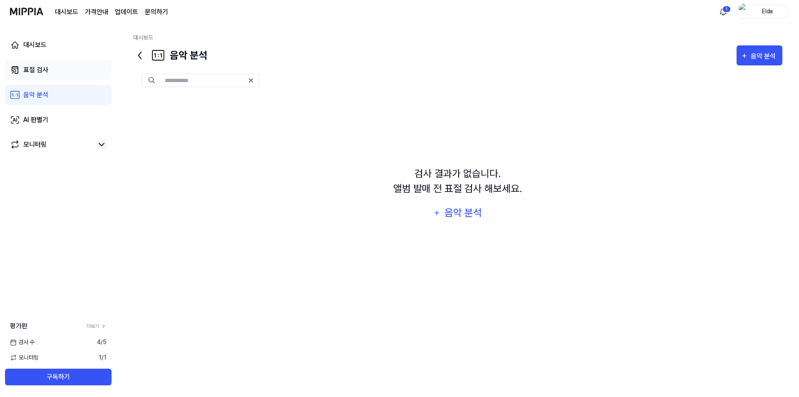
click at [52, 70] on link "표절 검사" at bounding box center [58, 70] width 107 height 20
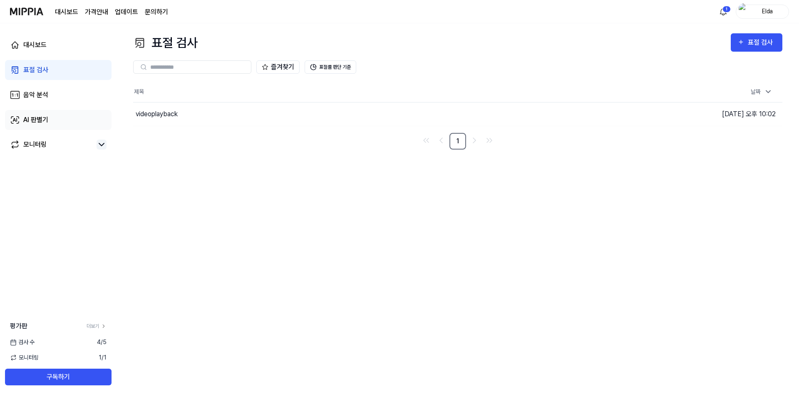
click at [63, 122] on link "AI 판별기" at bounding box center [58, 120] width 107 height 20
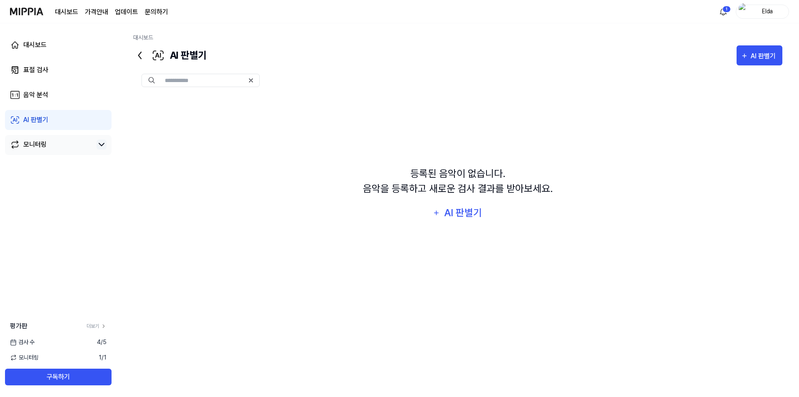
click at [57, 143] on link "모니터링" at bounding box center [51, 144] width 83 height 10
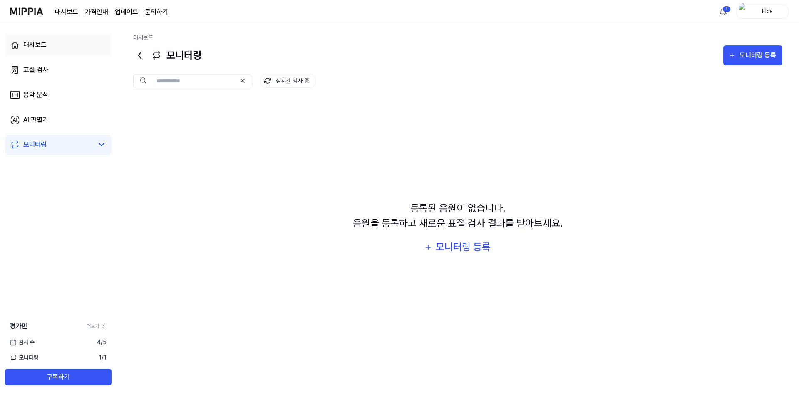
click at [57, 42] on link "대시보드" at bounding box center [58, 45] width 107 height 20
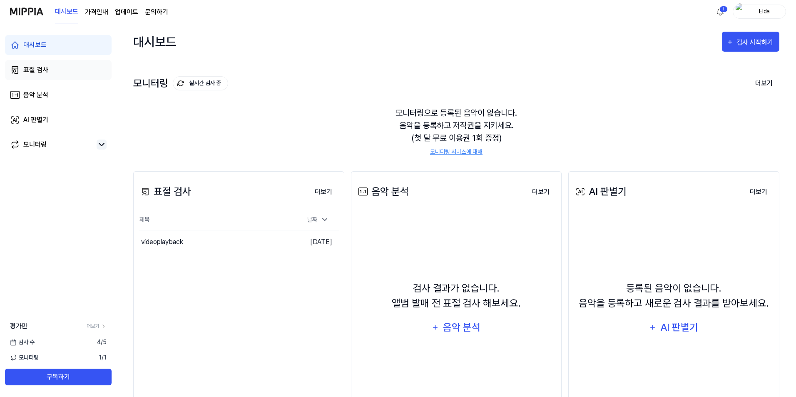
click at [48, 65] on link "표절 검사" at bounding box center [58, 70] width 107 height 20
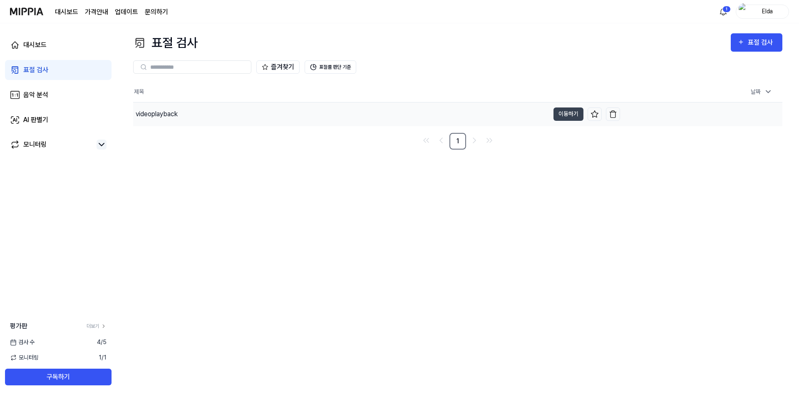
click at [330, 122] on div "videoplayback" at bounding box center [341, 113] width 416 height 23
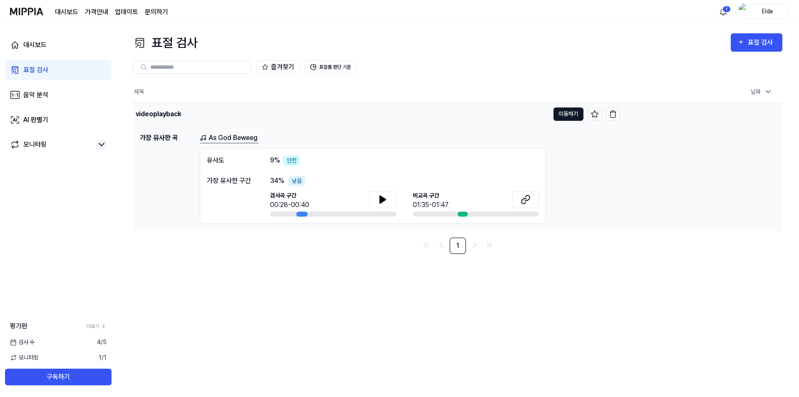
click at [566, 114] on button "이동하기" at bounding box center [569, 113] width 30 height 13
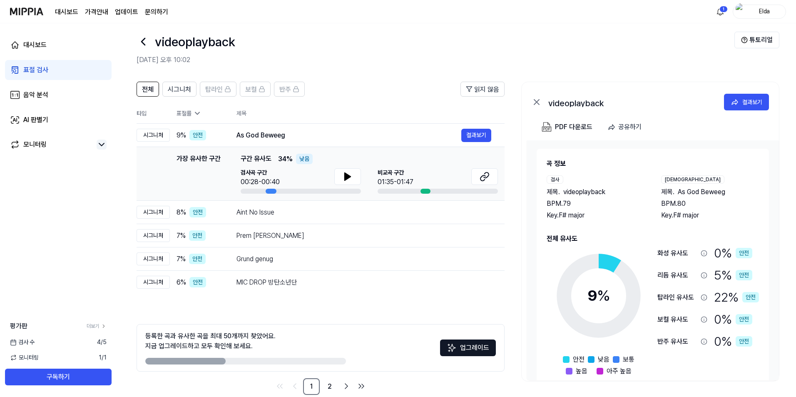
scroll to position [23, 0]
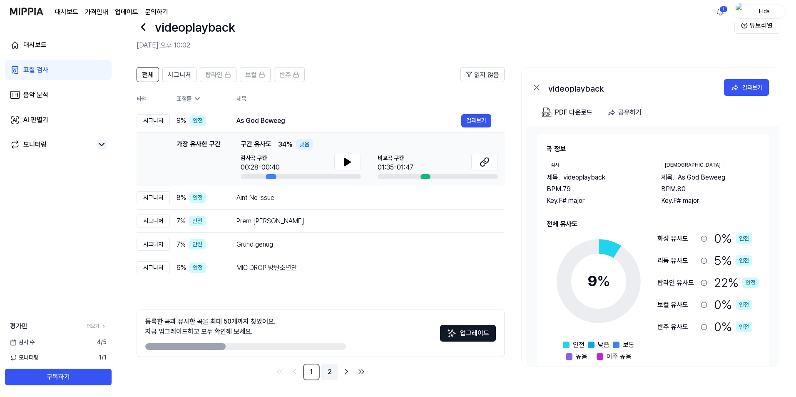
click at [333, 374] on link "2" at bounding box center [329, 371] width 17 height 17
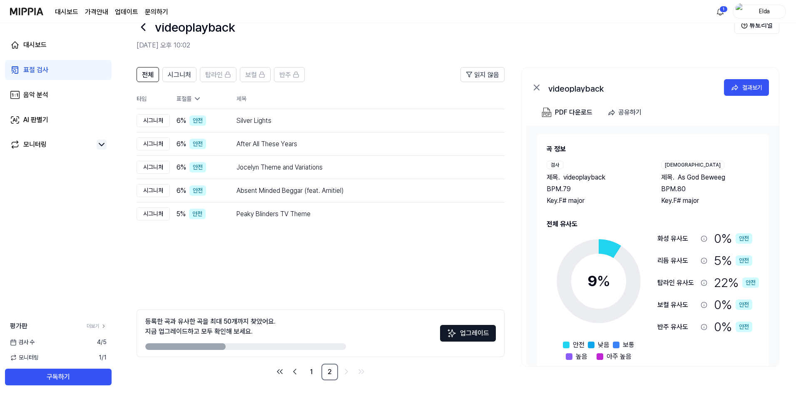
click at [476, 334] on button "업그레이드" at bounding box center [468, 333] width 56 height 17
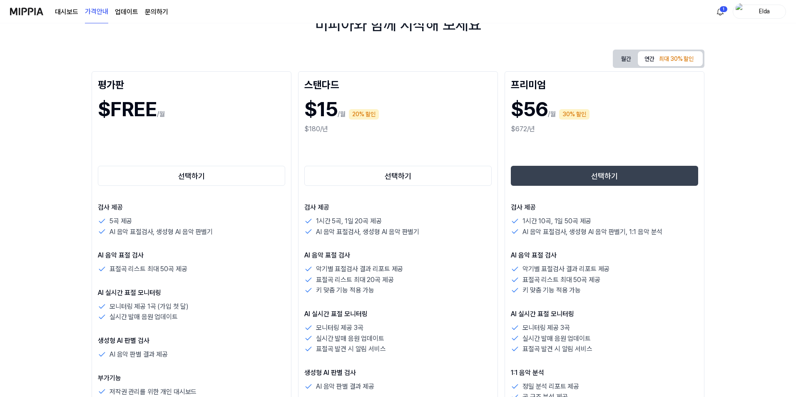
scroll to position [106, 0]
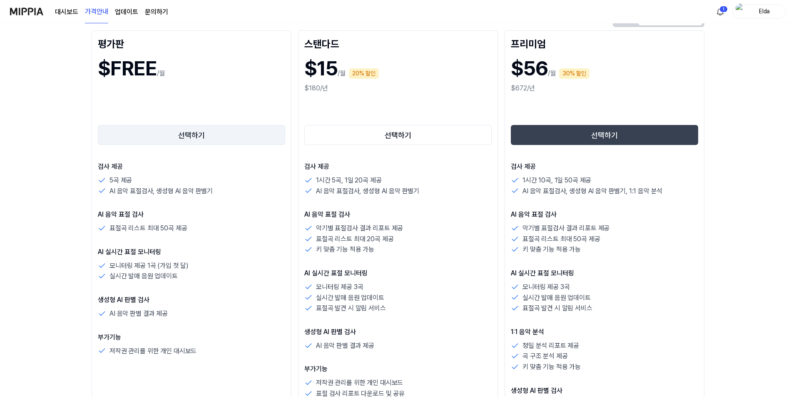
click at [223, 143] on button "선택하기" at bounding box center [191, 135] width 187 height 20
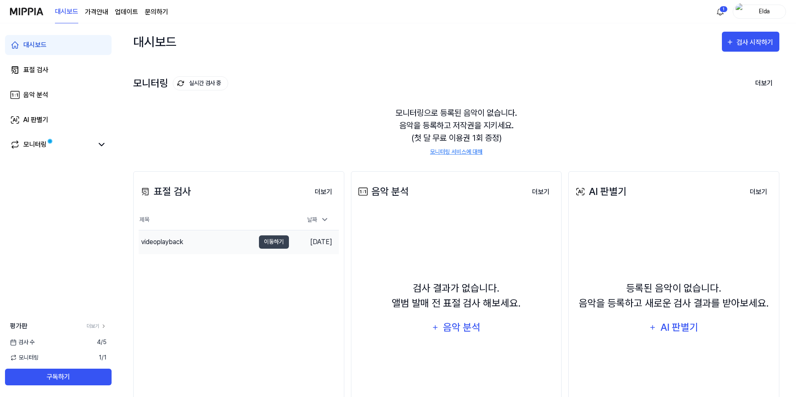
click at [178, 240] on div "videoplayback" at bounding box center [162, 242] width 42 height 10
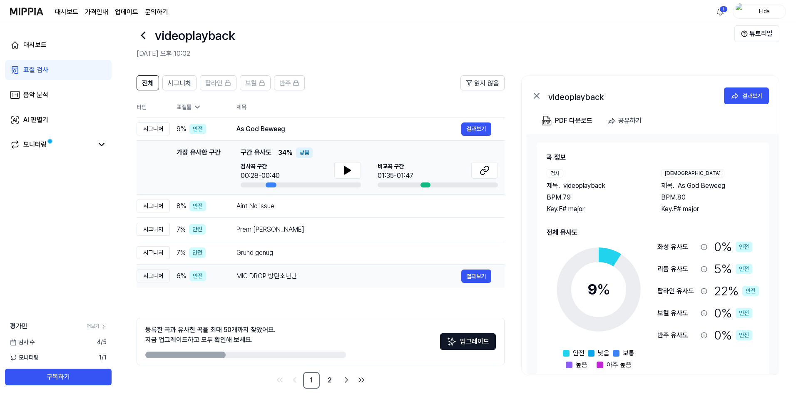
scroll to position [23, 0]
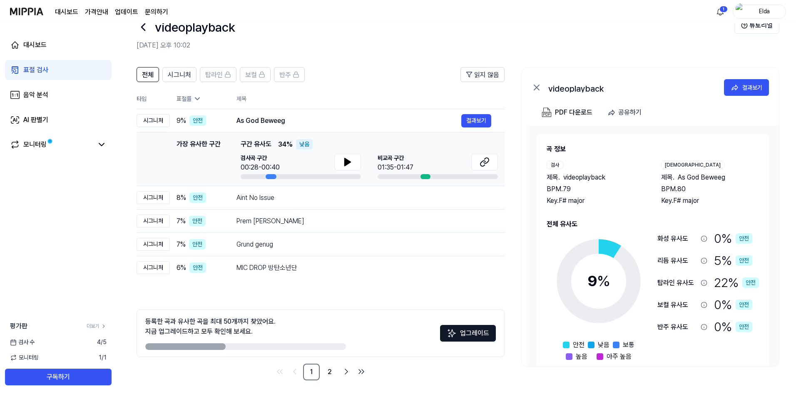
drag, startPoint x: 180, startPoint y: 345, endPoint x: 286, endPoint y: 354, distance: 107.0
click at [269, 354] on div "등록한 곡과 유사한 곡을 최대 50개까지 찾았어요. 지금 업그레이드하고 모두 확인해 보세요. 업그레이드" at bounding box center [321, 332] width 368 height 47
click at [328, 374] on link "2" at bounding box center [329, 371] width 17 height 17
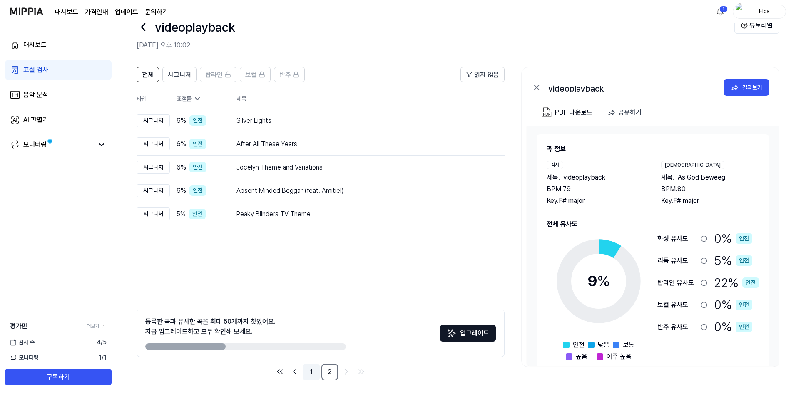
click at [309, 374] on link "1" at bounding box center [311, 371] width 17 height 17
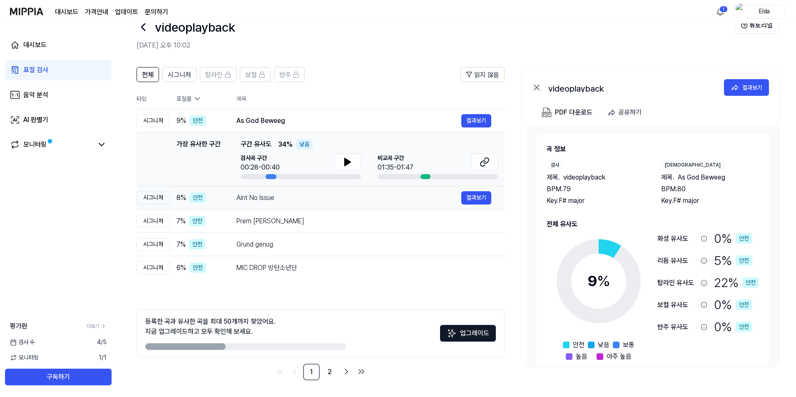
click at [256, 204] on div "Aint No Issue 결과보기" at bounding box center [363, 197] width 255 height 13
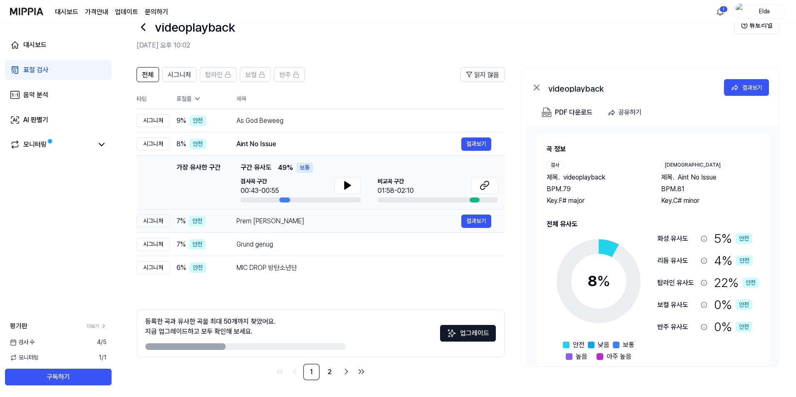
click at [263, 222] on div "Prem [PERSON_NAME]" at bounding box center [348, 221] width 225 height 10
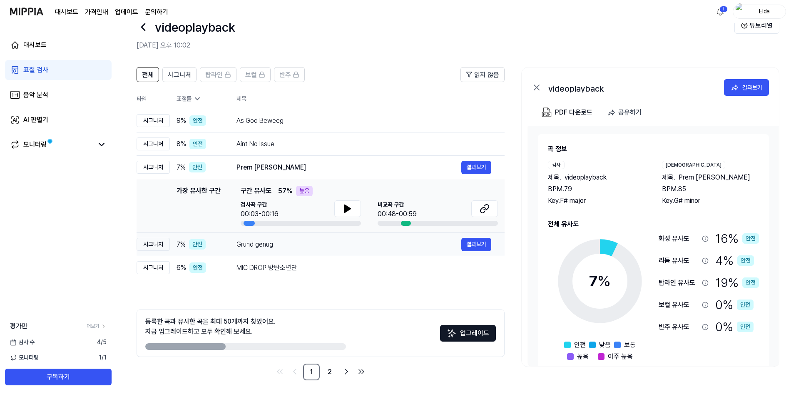
click at [264, 243] on div "Grund genug" at bounding box center [348, 244] width 225 height 10
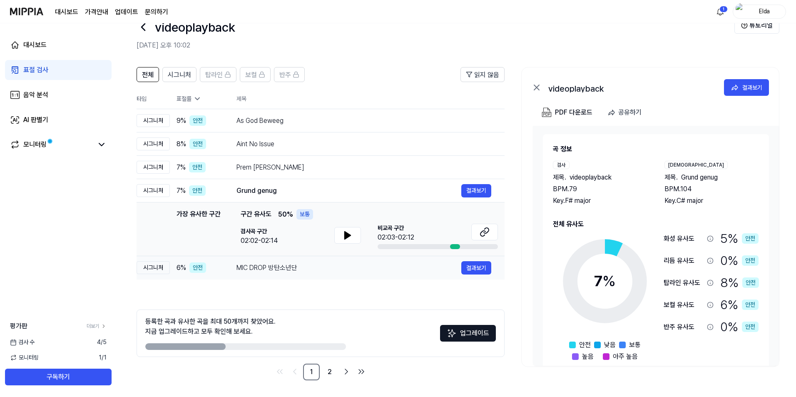
click at [273, 269] on div "MIC DROP 방탄소년단" at bounding box center [348, 268] width 225 height 10
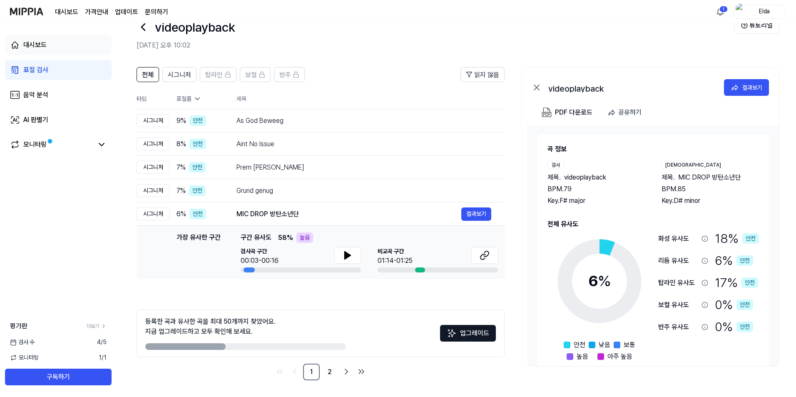
click at [31, 50] on div "대시보드" at bounding box center [34, 45] width 23 height 10
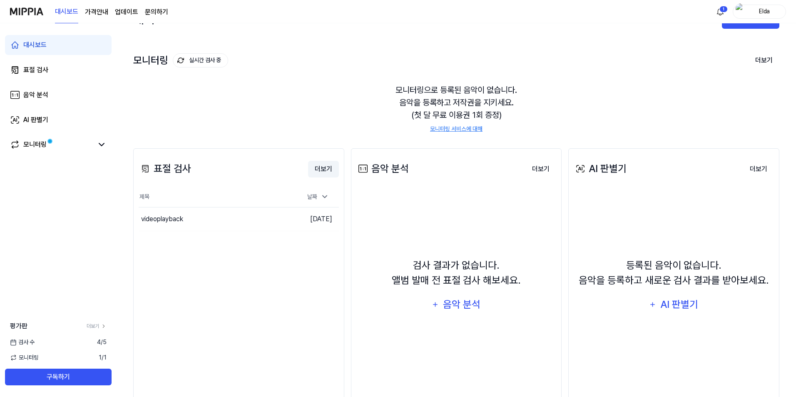
click at [330, 166] on button "더보기" at bounding box center [323, 169] width 31 height 17
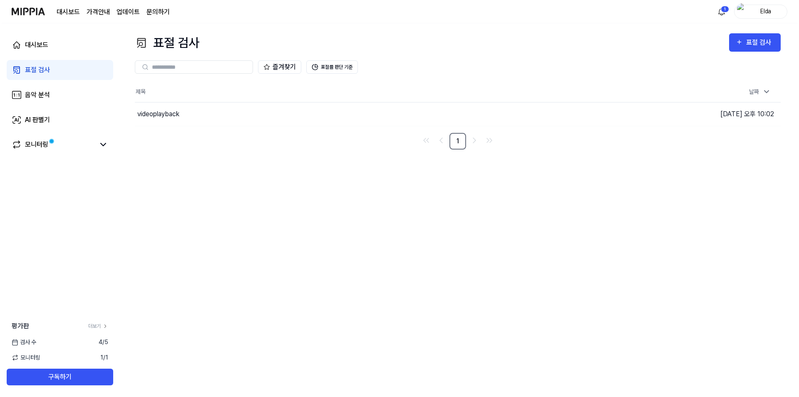
scroll to position [0, 0]
click at [35, 52] on link "대시보드" at bounding box center [58, 45] width 107 height 20
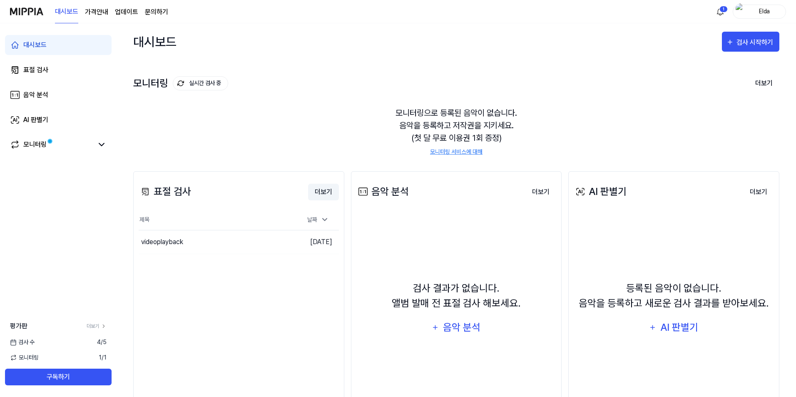
click at [314, 191] on button "더보기" at bounding box center [323, 192] width 31 height 17
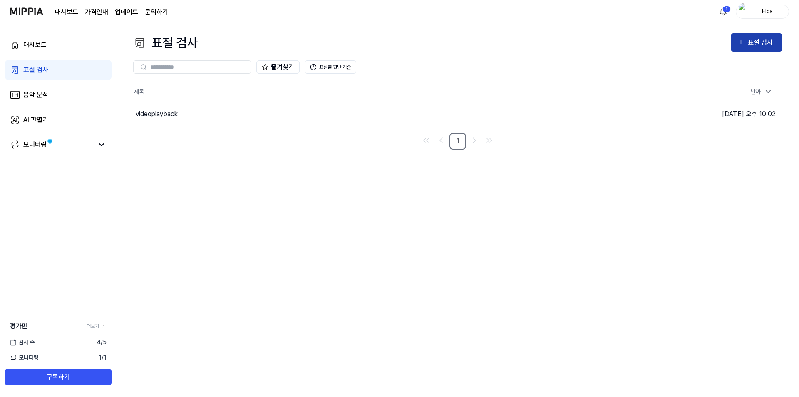
click at [740, 42] on icon "button" at bounding box center [741, 42] width 4 height 4
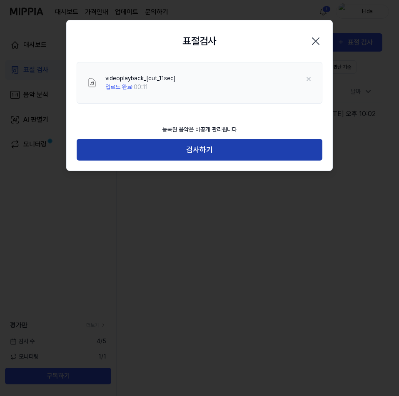
click at [190, 153] on button "검사하기" at bounding box center [200, 150] width 246 height 22
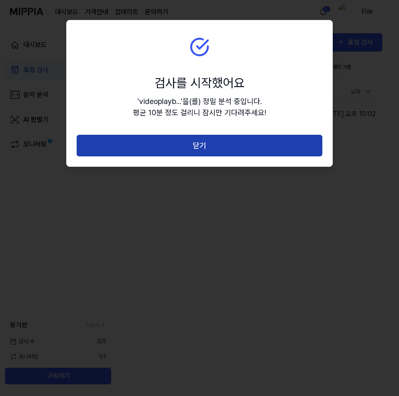
click at [231, 153] on button "닫기" at bounding box center [200, 146] width 246 height 22
